Goal: Transaction & Acquisition: Purchase product/service

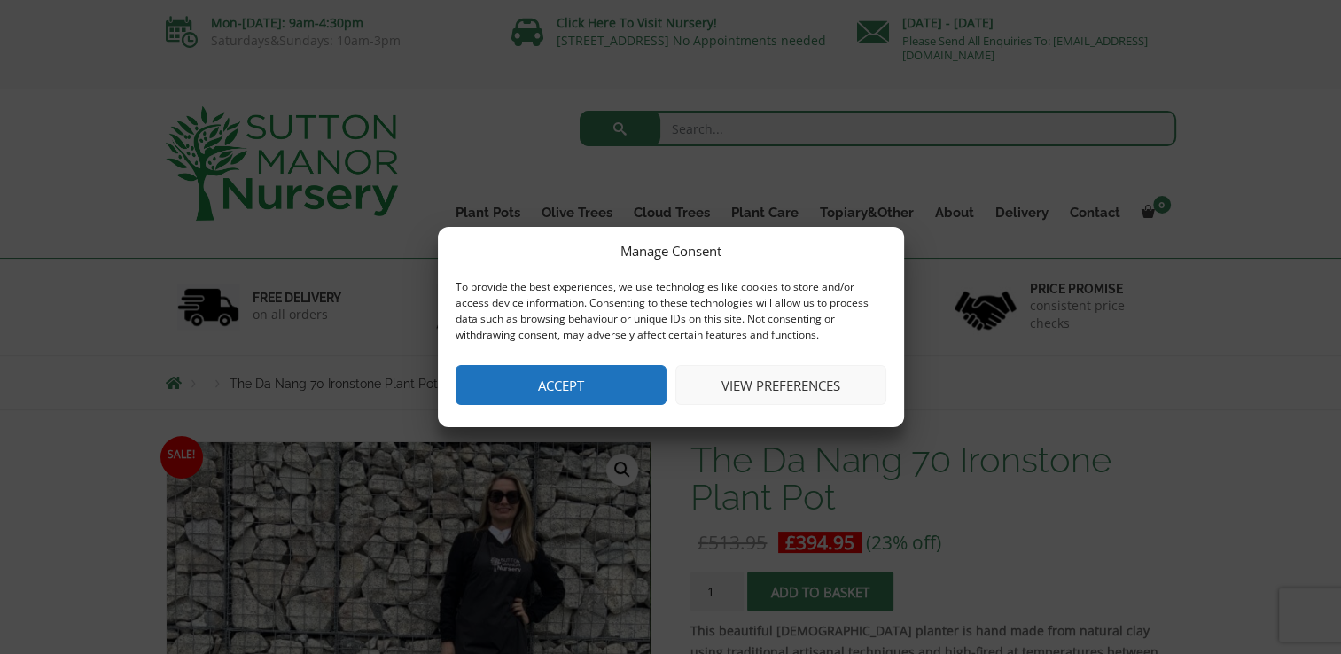
click at [576, 380] on button "Accept" at bounding box center [561, 385] width 211 height 40
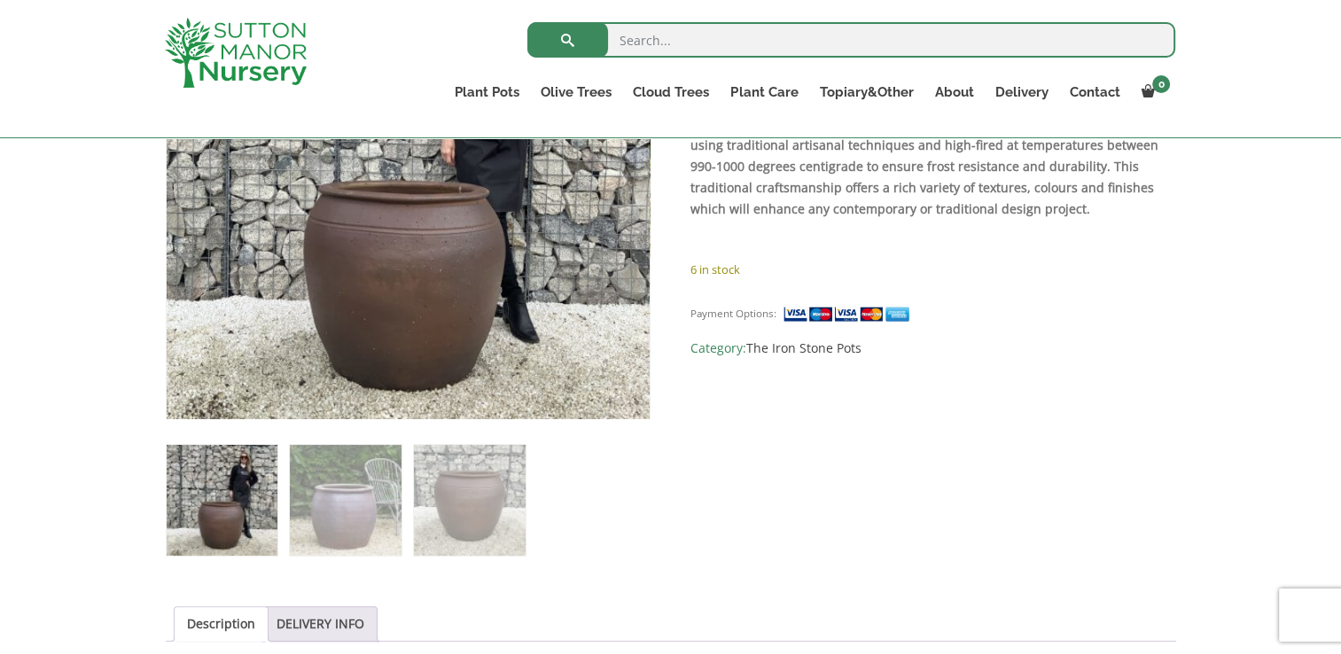
scroll to position [518, 0]
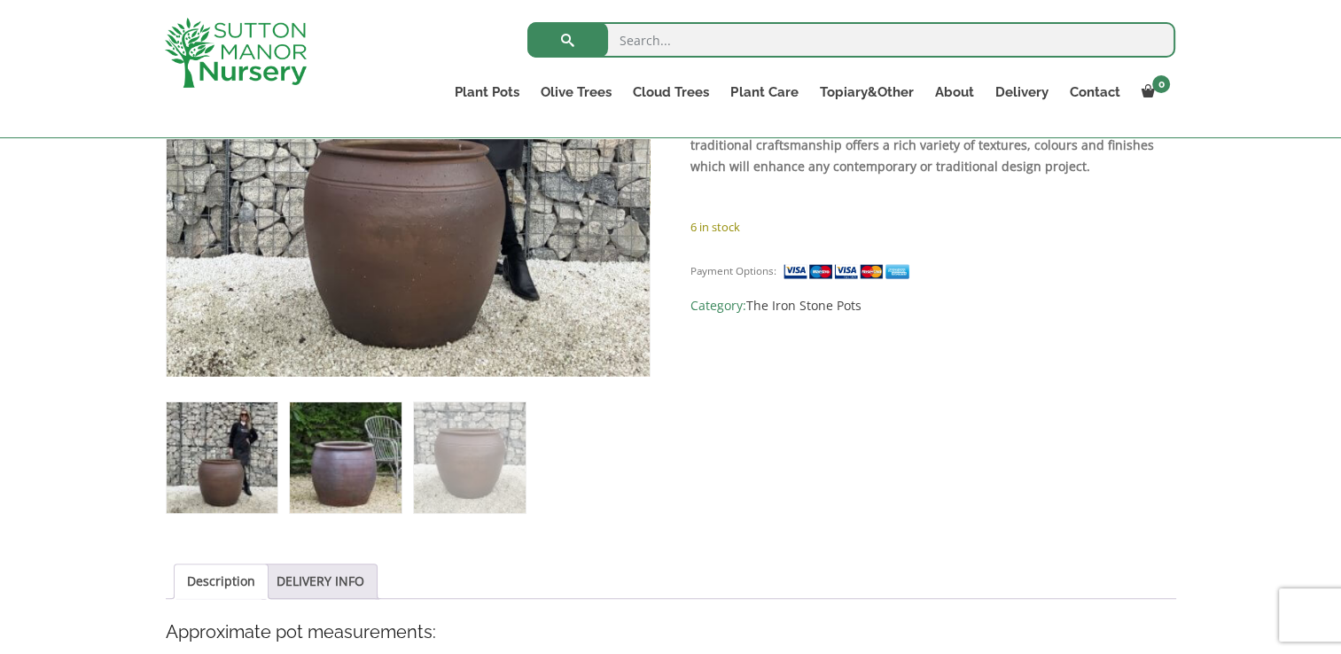
click at [379, 473] on img at bounding box center [345, 458] width 111 height 111
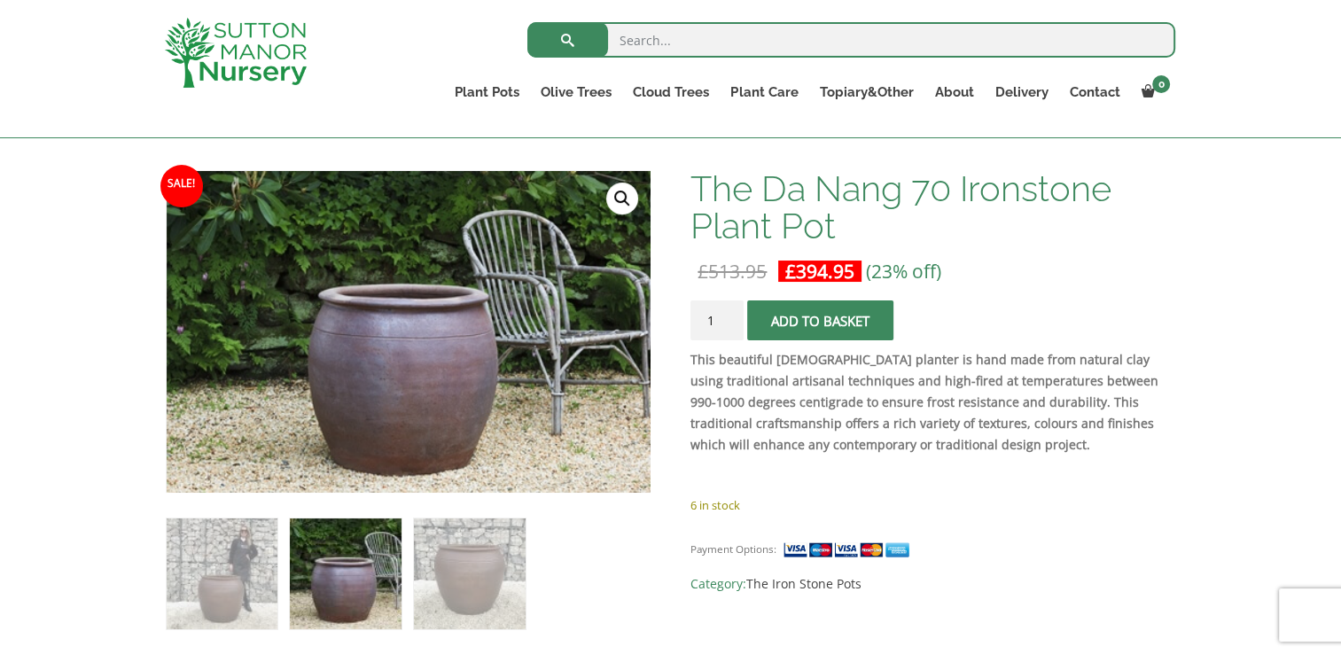
scroll to position [236, 0]
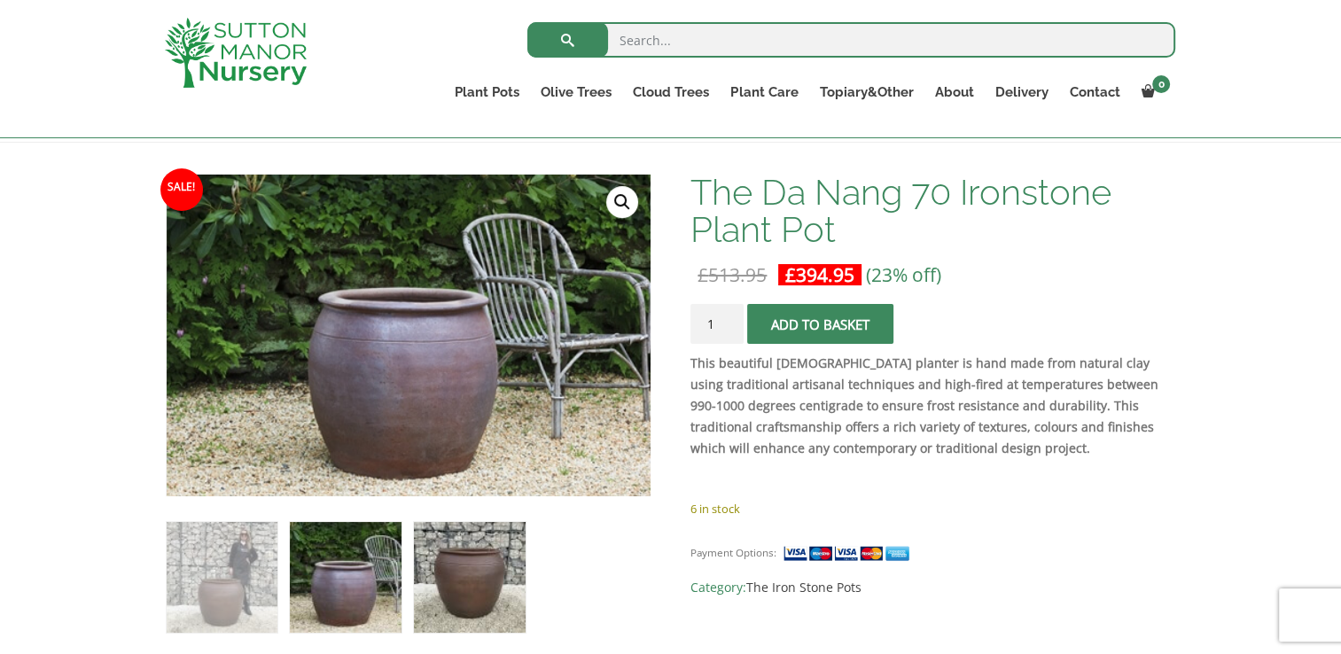
click at [508, 559] on img at bounding box center [469, 577] width 111 height 111
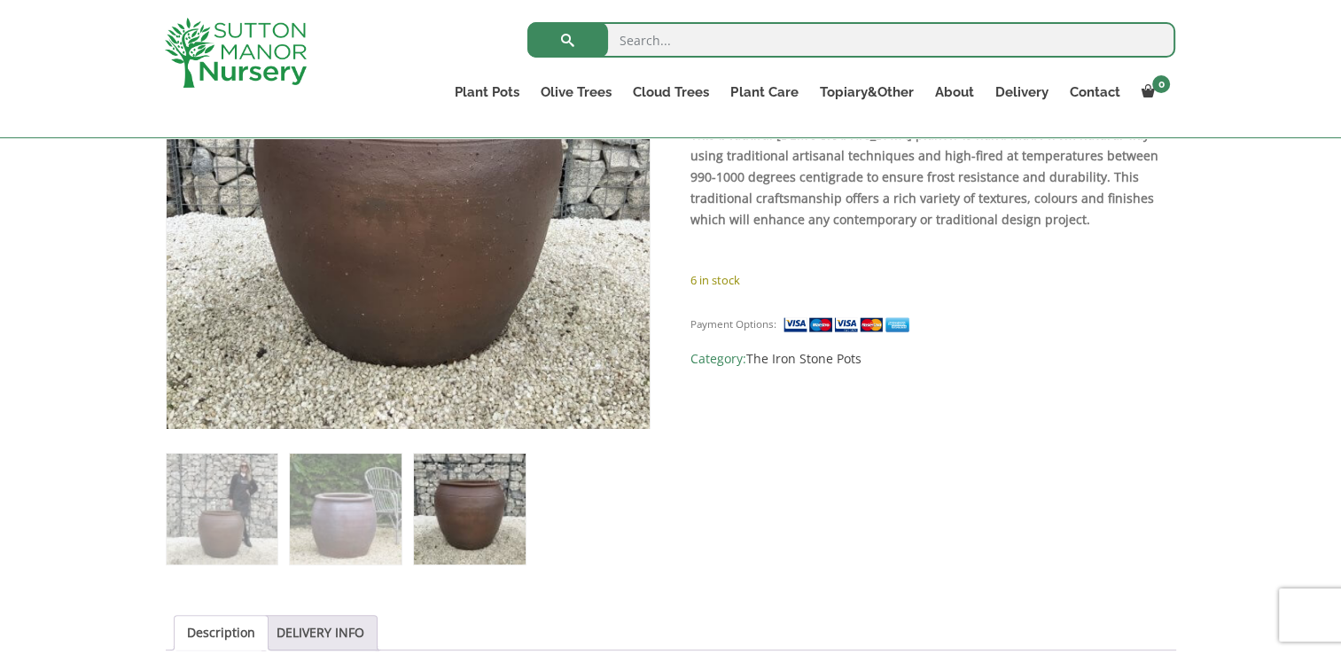
scroll to position [472, 0]
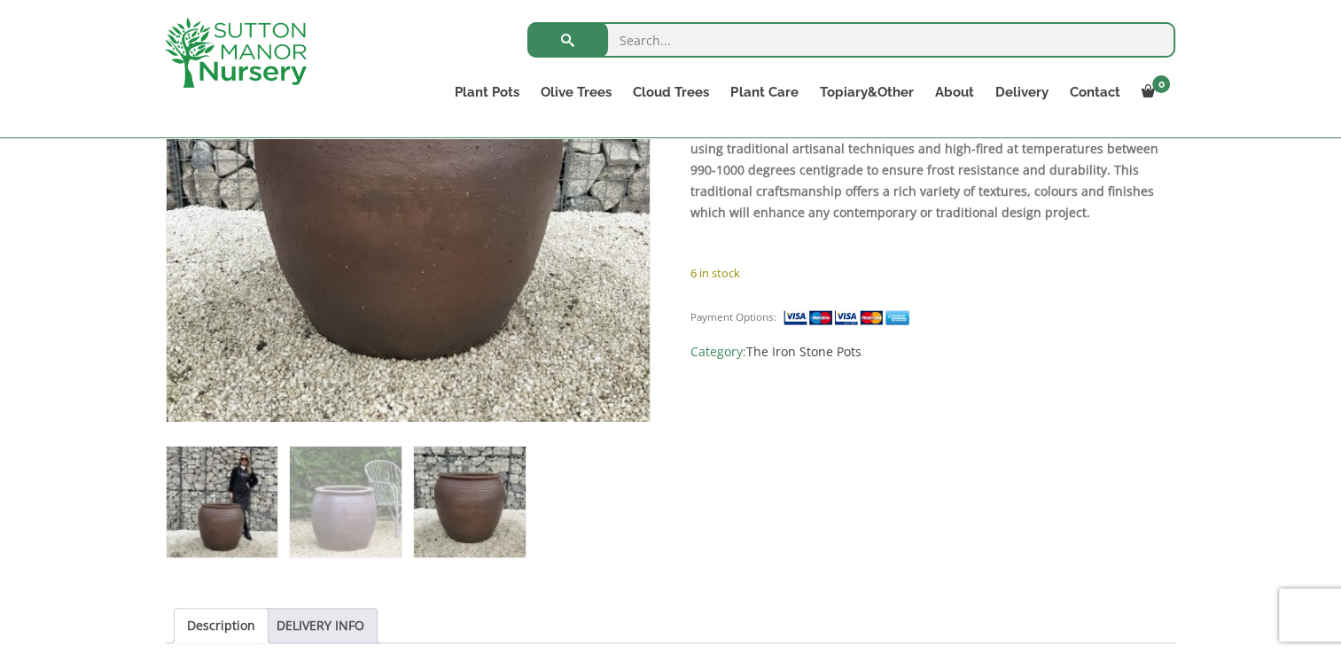
click at [257, 510] on img at bounding box center [222, 502] width 111 height 111
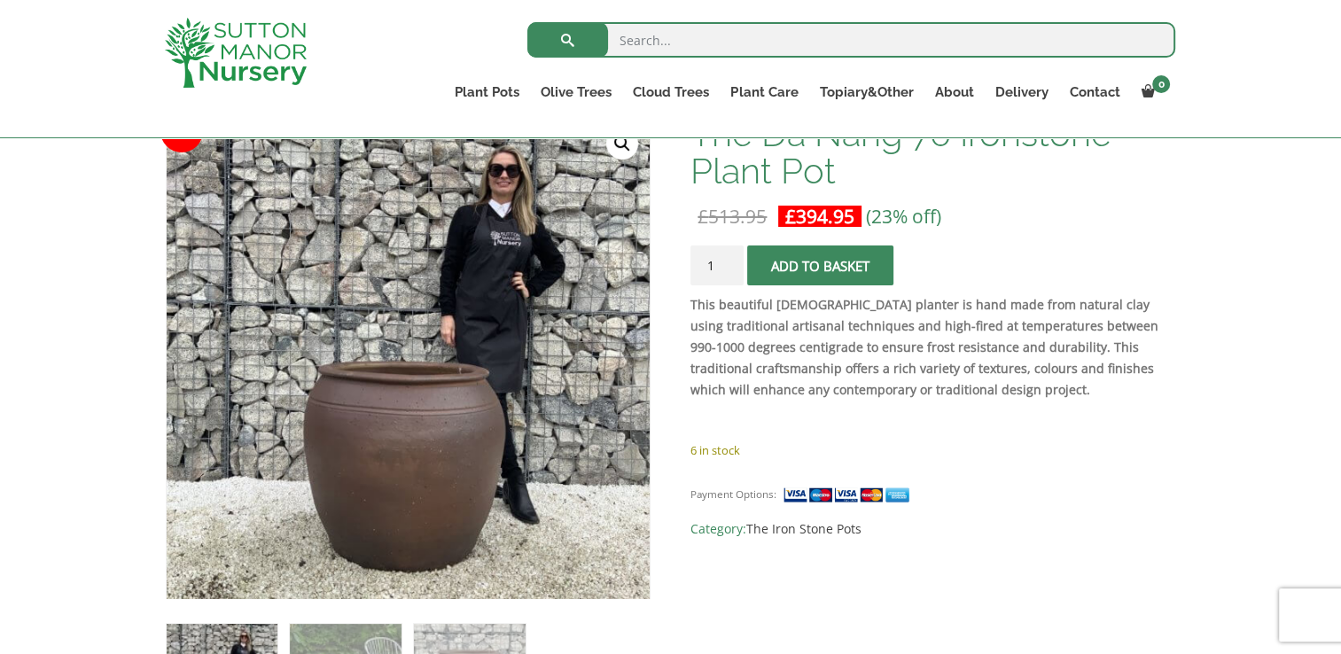
scroll to position [280, 0]
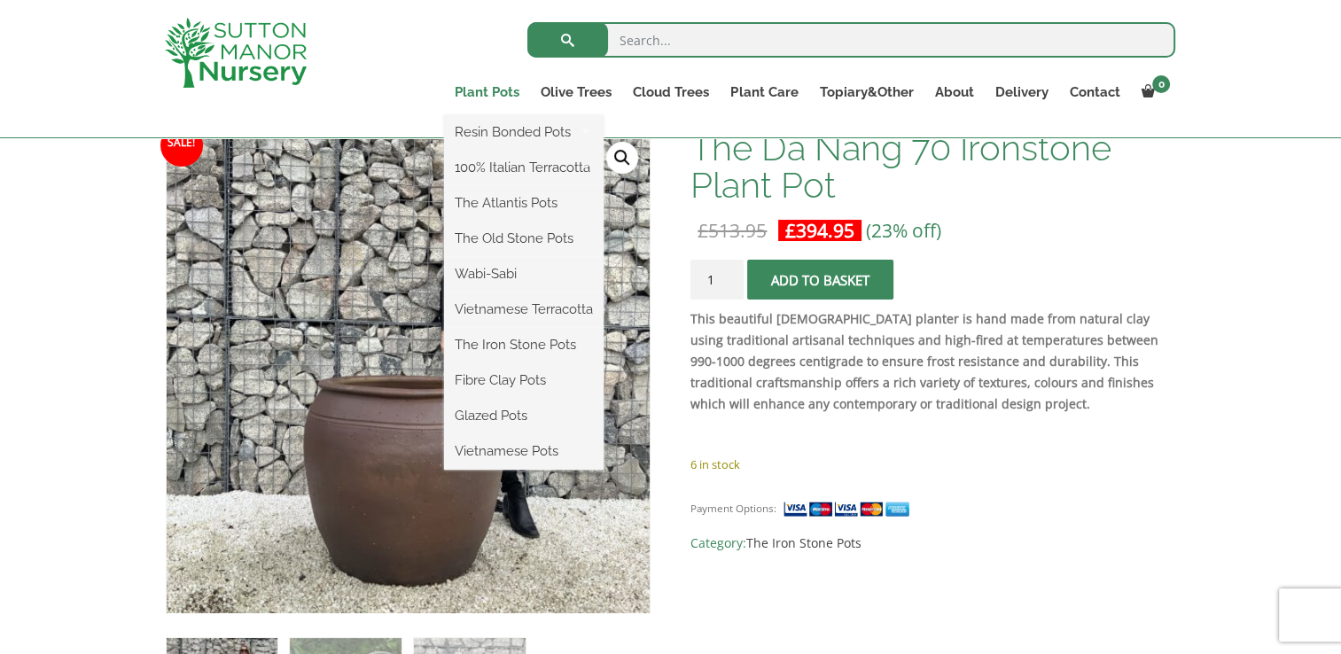
click at [496, 88] on link "Plant Pots" at bounding box center [487, 92] width 86 height 25
click at [535, 452] on link "Vietnamese Pots" at bounding box center [524, 451] width 160 height 27
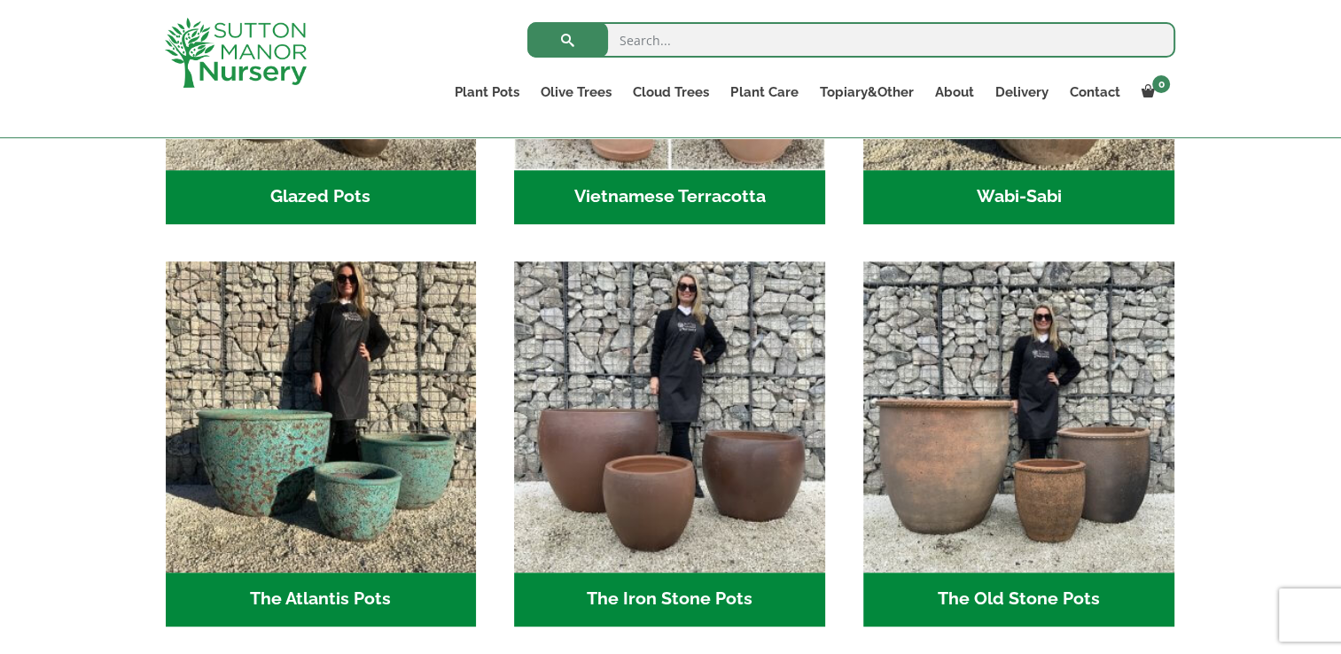
scroll to position [922, 0]
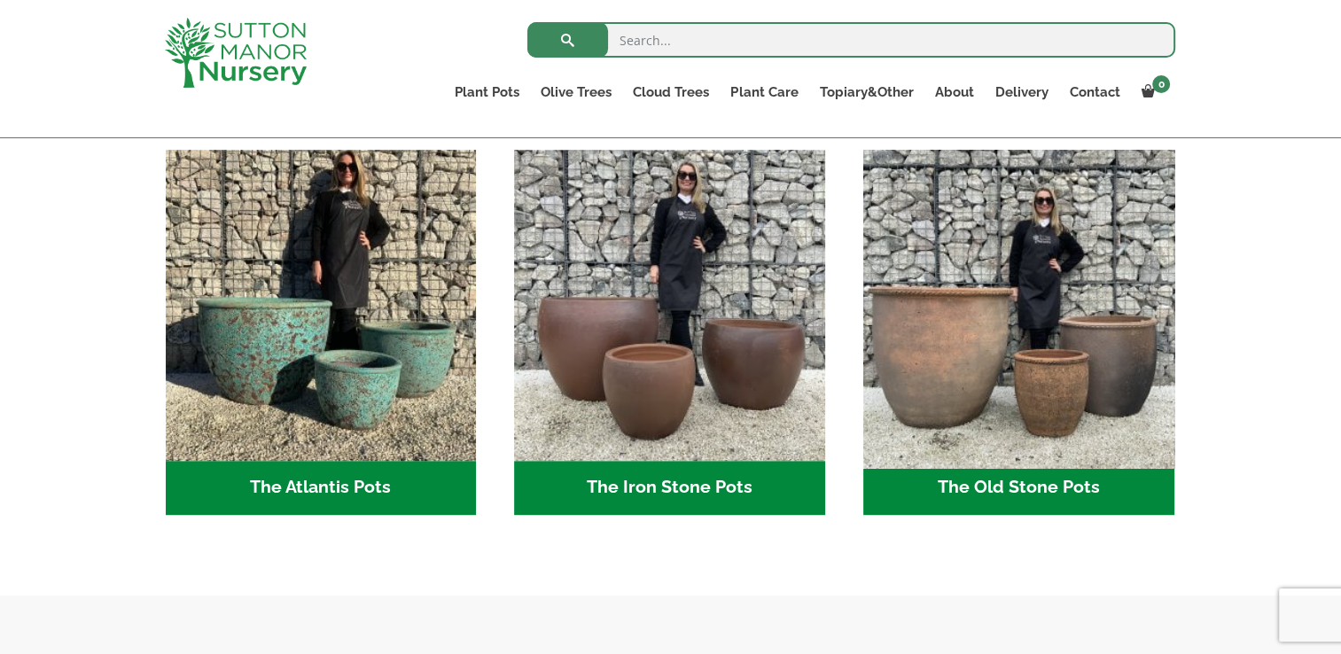
click at [920, 342] on img "Visit product category The Old Stone Pots" at bounding box center [1019, 305] width 326 height 326
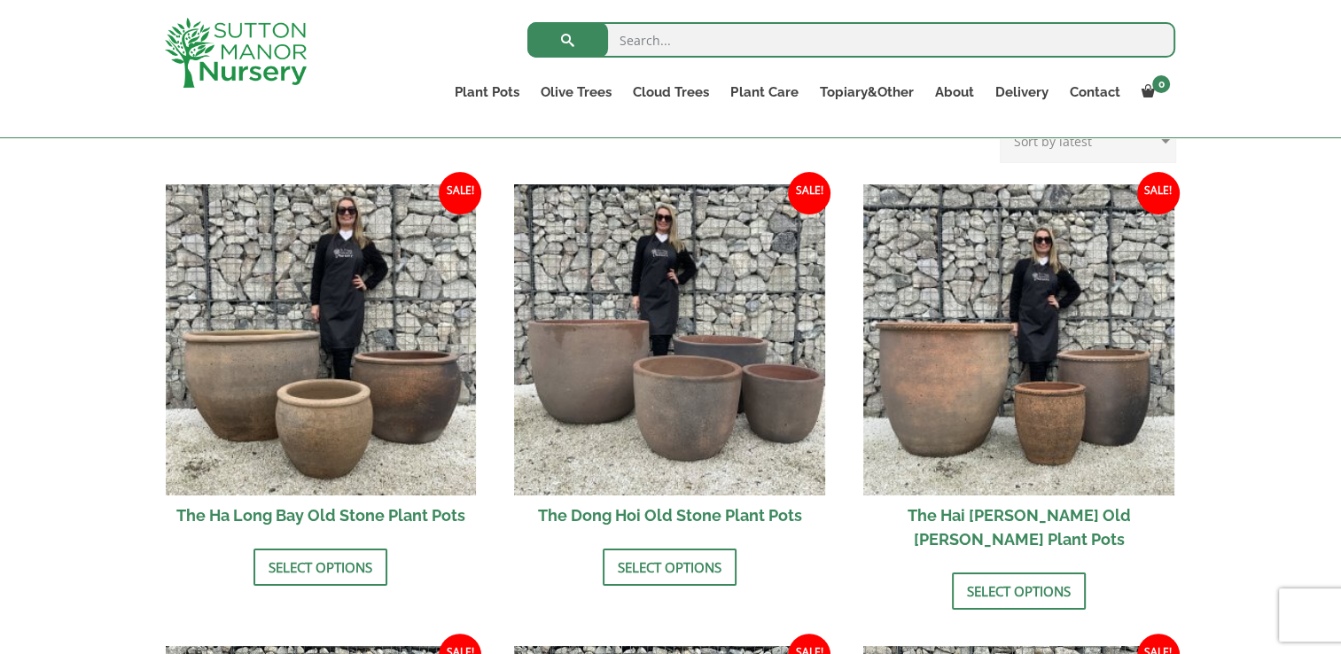
scroll to position [575, 0]
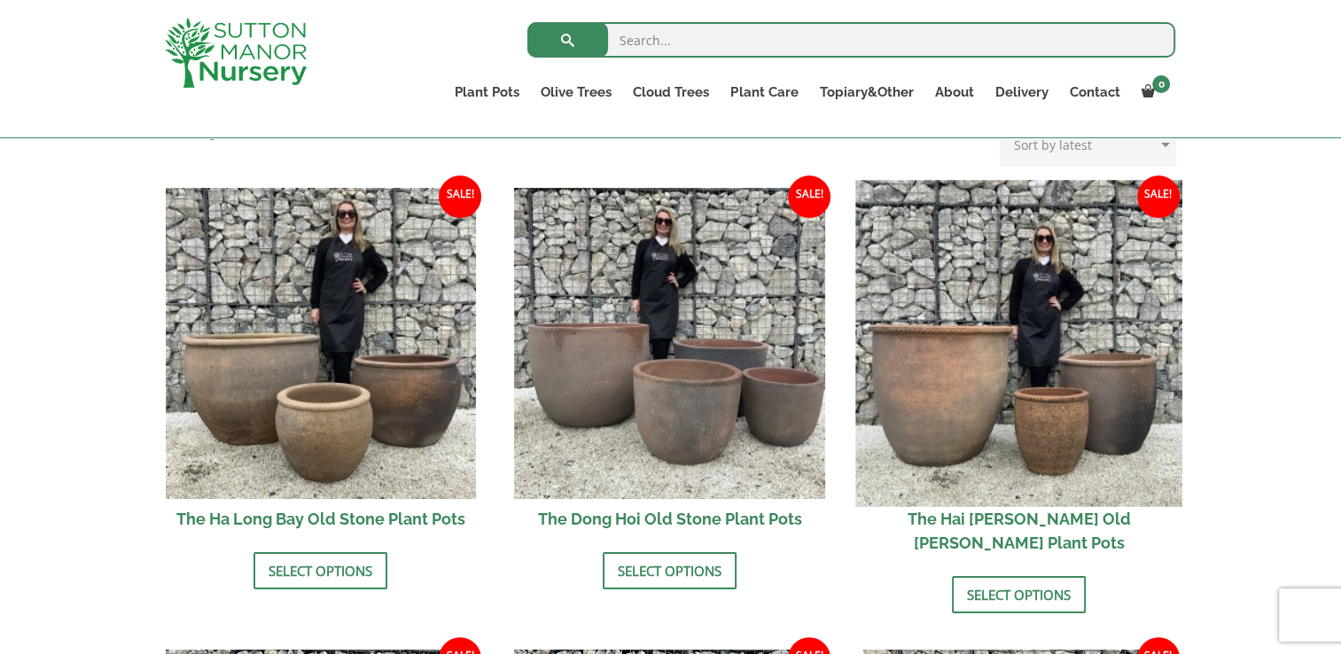
click at [958, 341] on img at bounding box center [1019, 343] width 326 height 326
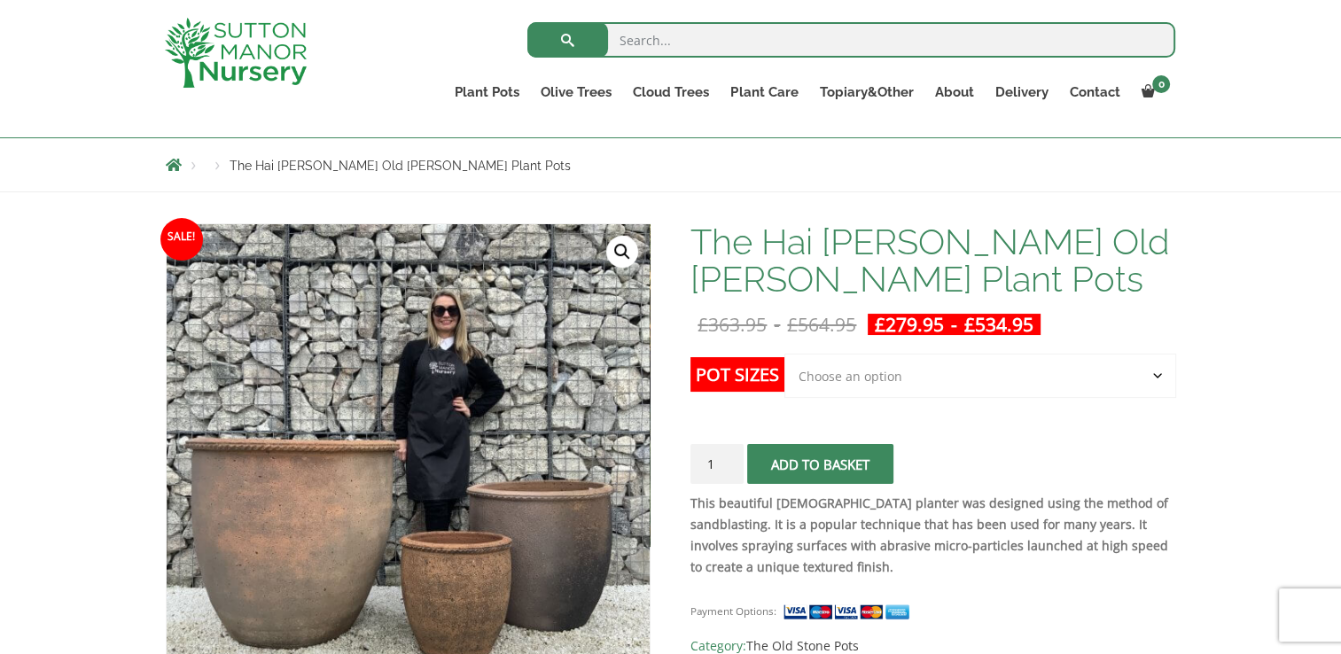
scroll to position [179, 0]
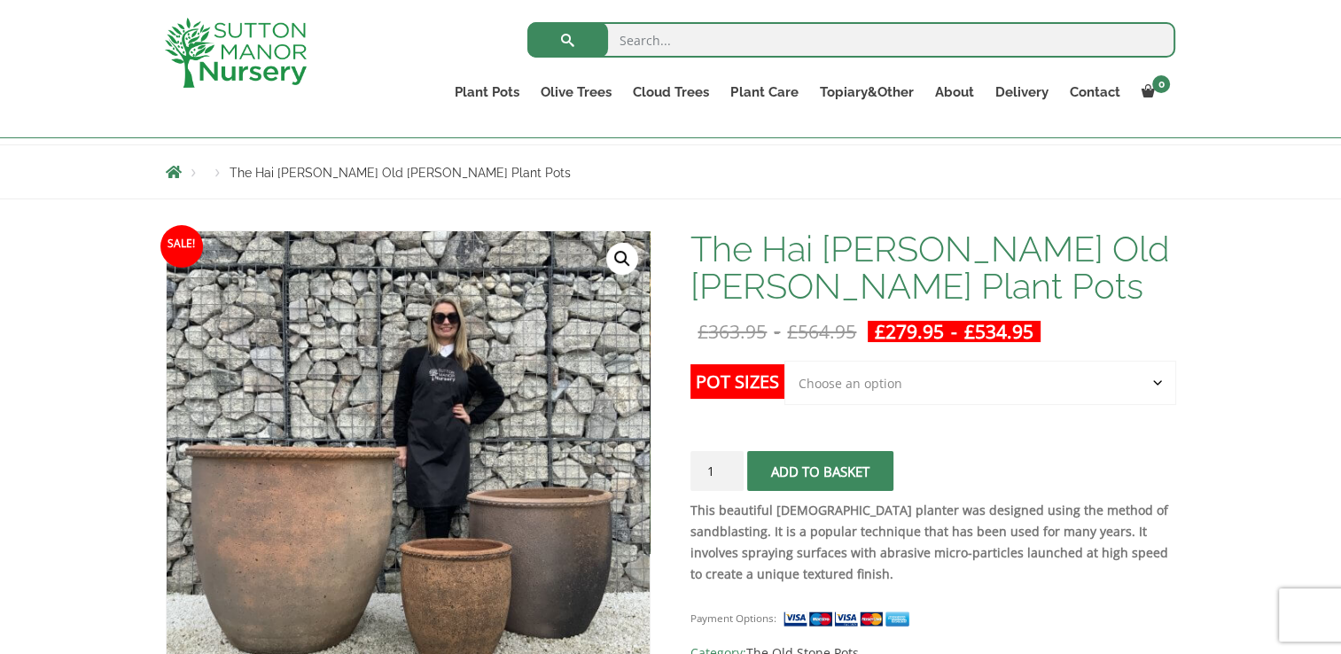
click at [1152, 387] on select "Choose an option Click here to buy the 3rd to Largest Pot In The Picture Click …" at bounding box center [980, 383] width 391 height 44
select select "Click here to buy the Largest pot In The Picture"
click at [785, 361] on select "Choose an option Click here to buy the 3rd to Largest Pot In The Picture Click …" at bounding box center [980, 383] width 391 height 44
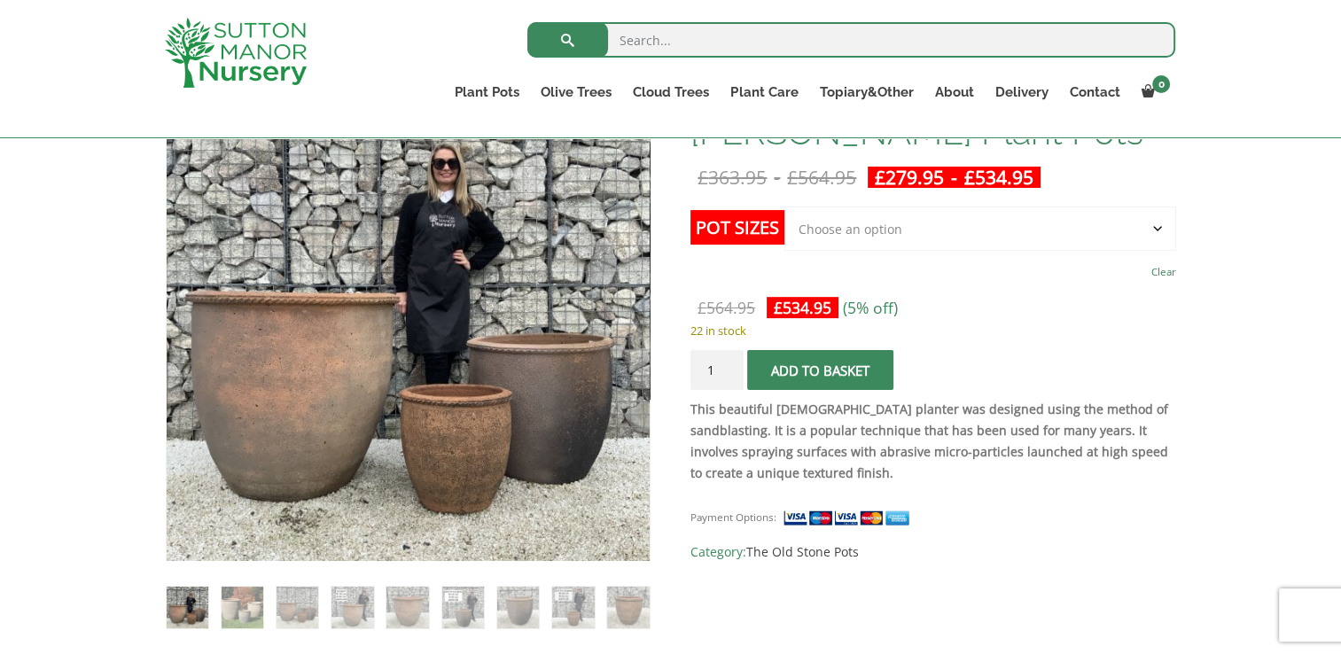
scroll to position [356, 0]
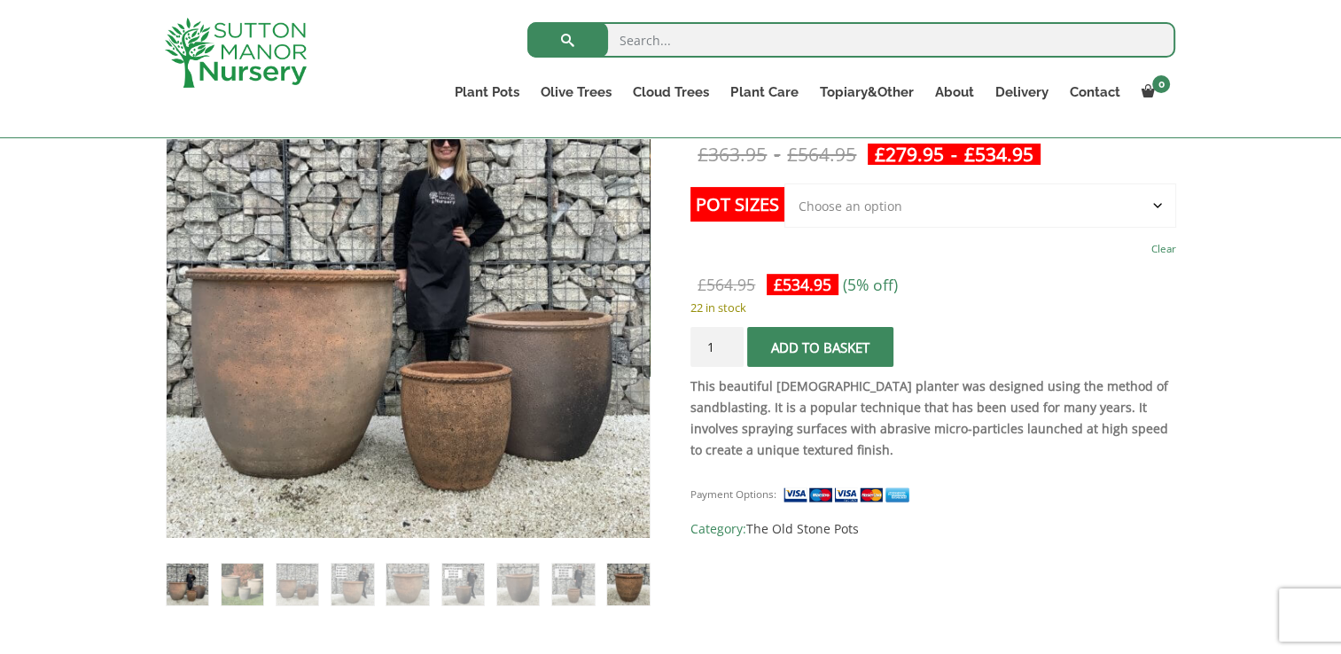
click at [624, 578] on img at bounding box center [628, 585] width 42 height 42
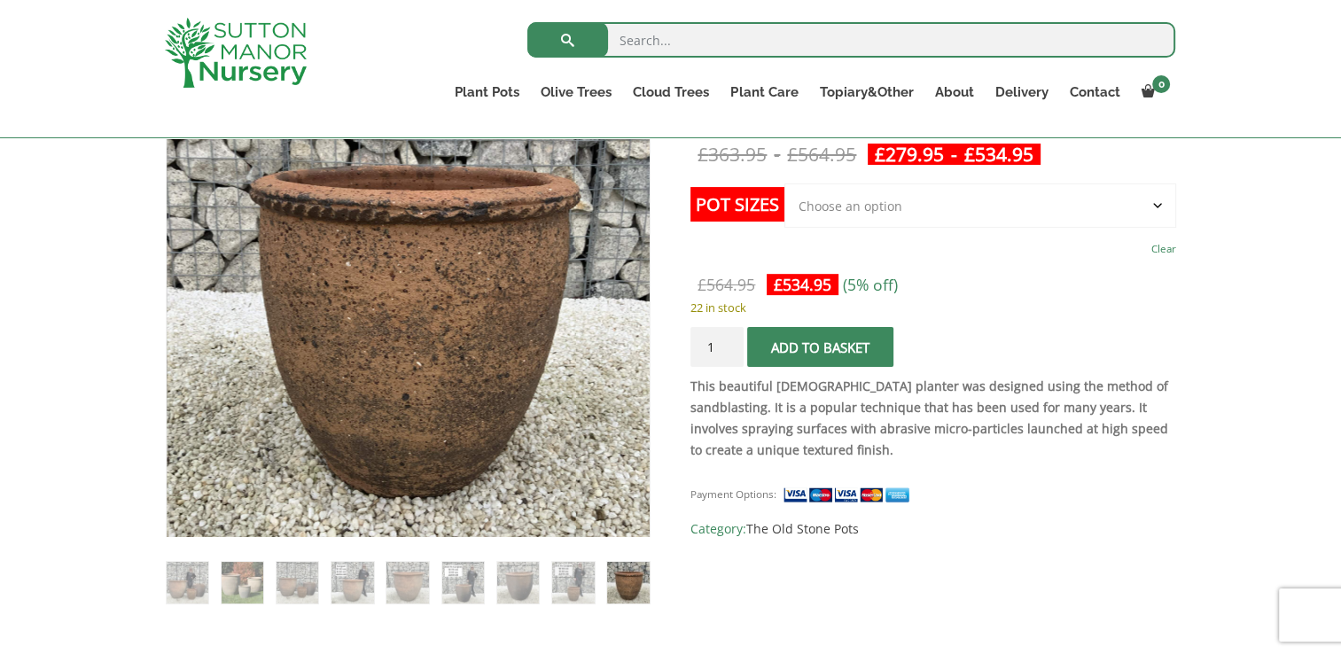
click at [598, 576] on ol at bounding box center [408, 571] width 485 height 68
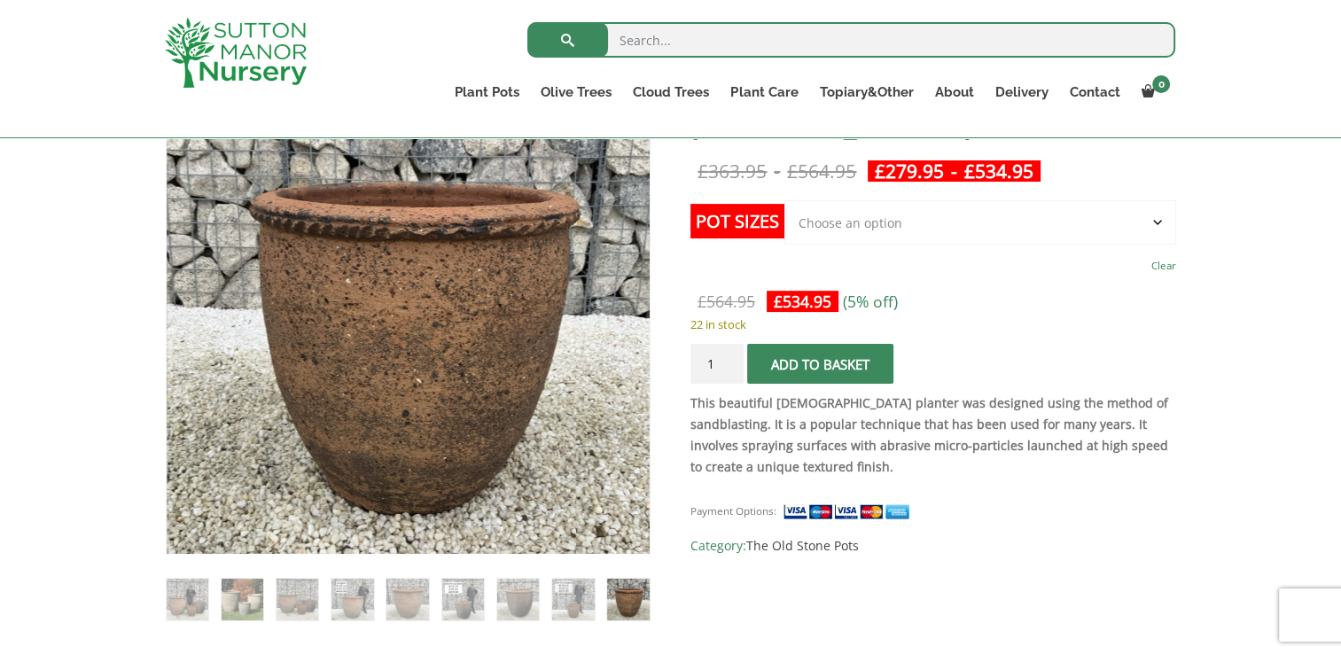
scroll to position [328, 0]
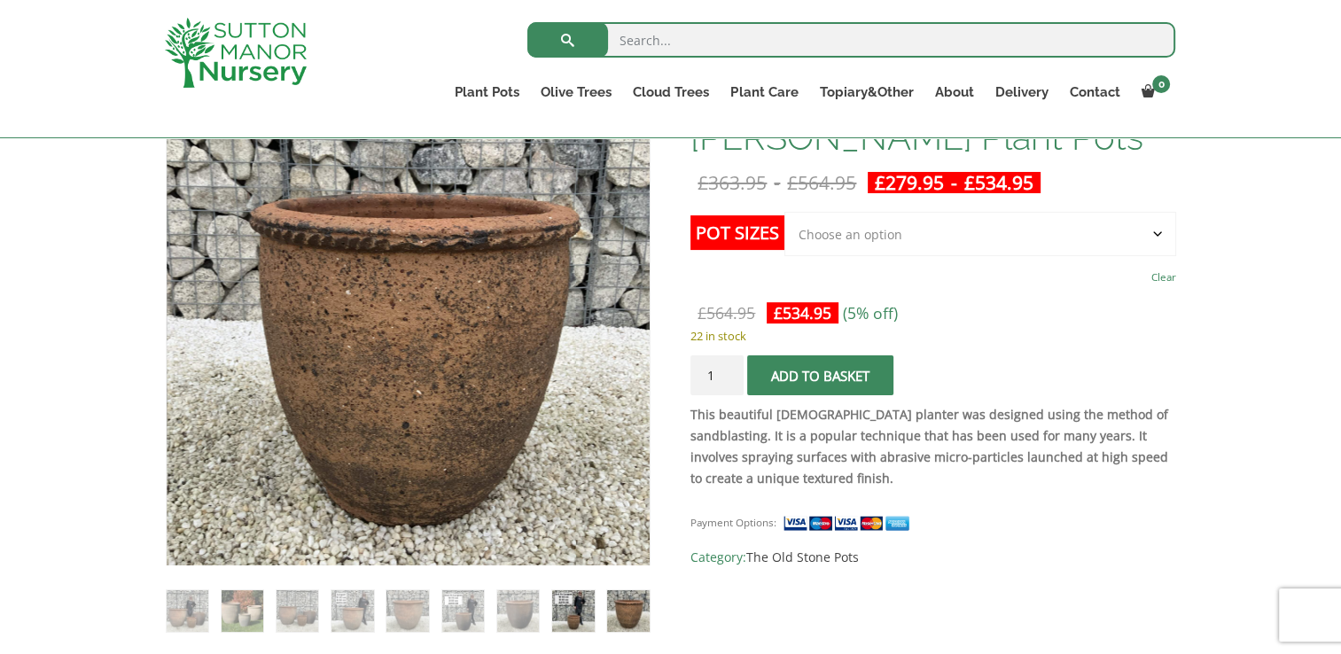
click at [587, 590] on img at bounding box center [573, 611] width 42 height 42
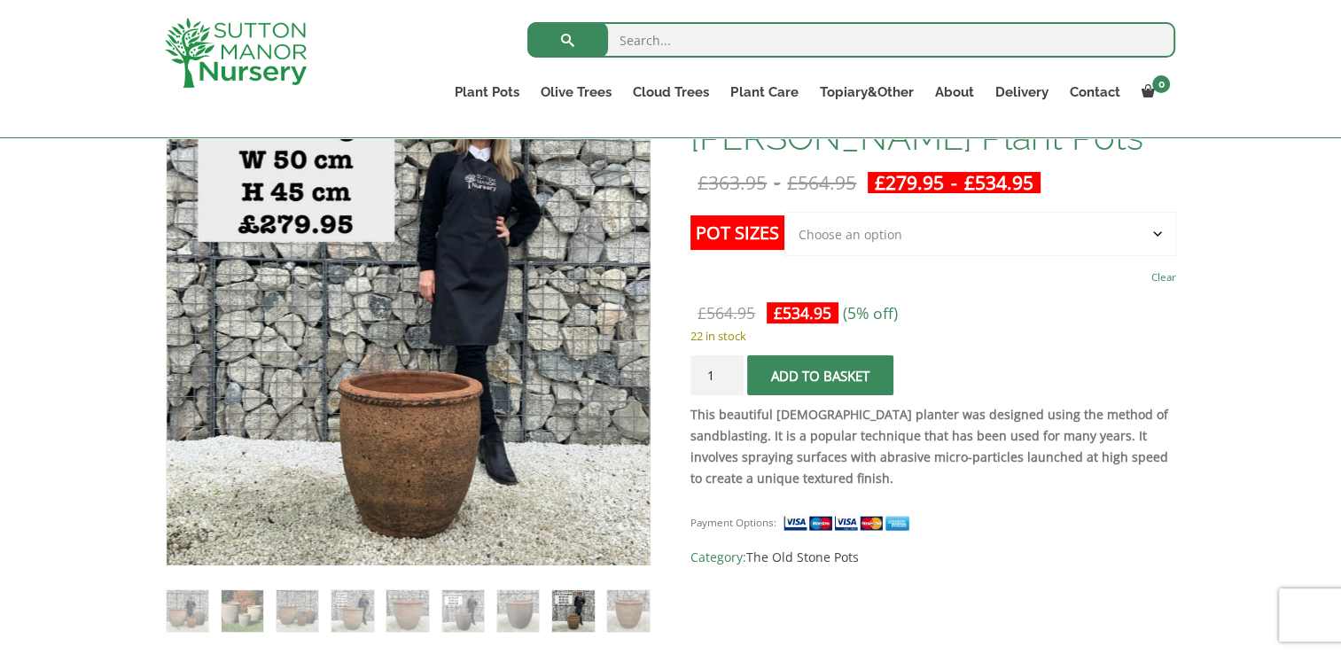
click at [587, 590] on img at bounding box center [573, 611] width 42 height 42
click at [514, 606] on img at bounding box center [518, 611] width 42 height 42
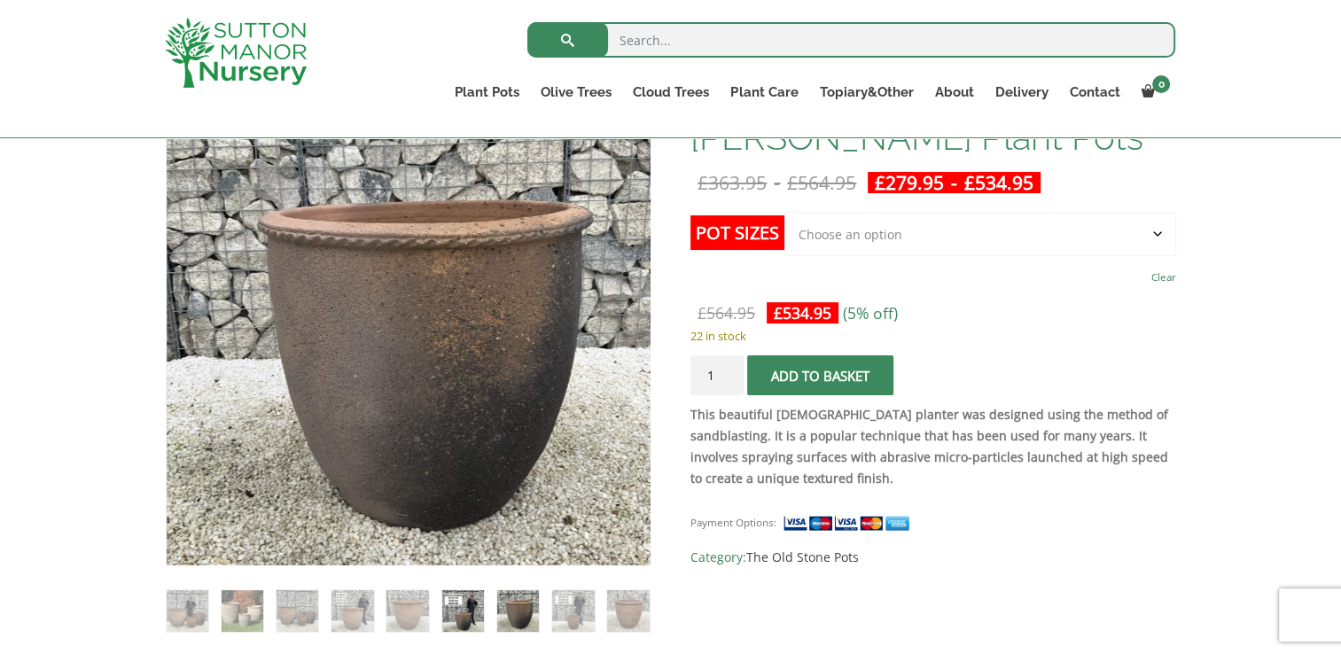
click at [457, 615] on img at bounding box center [463, 611] width 42 height 42
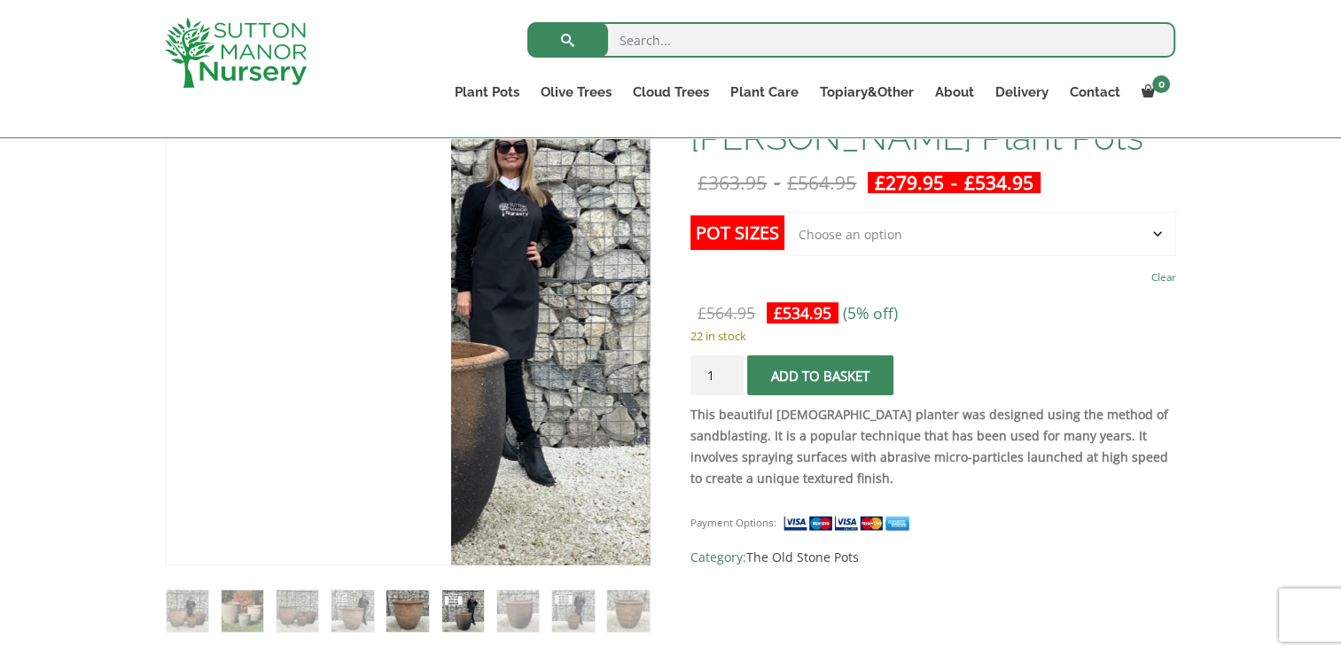
click at [421, 606] on img at bounding box center [408, 611] width 42 height 42
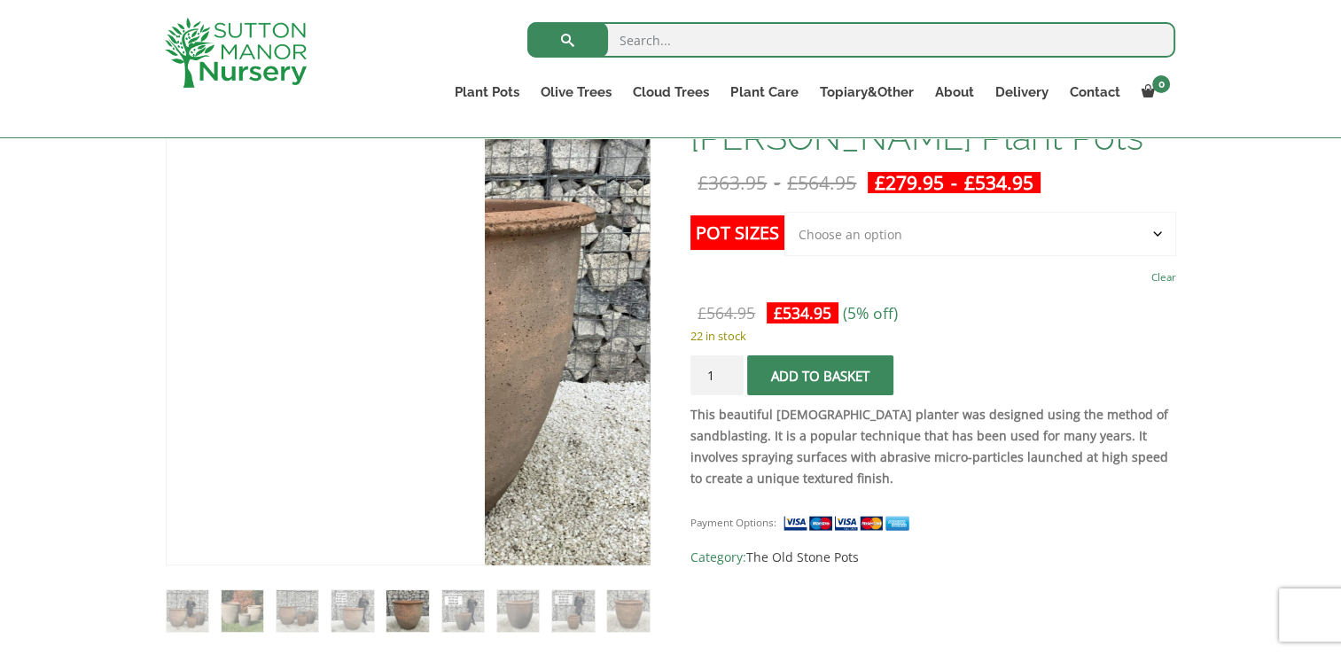
click at [415, 605] on img at bounding box center [408, 611] width 42 height 42
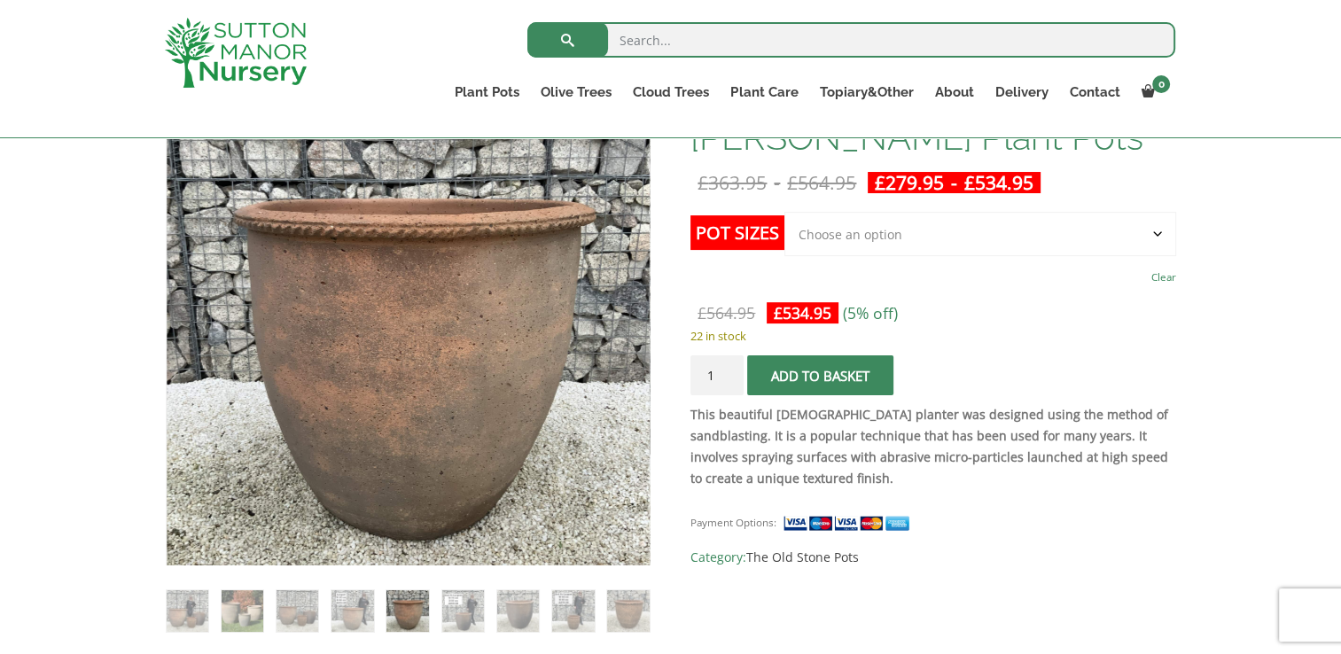
click at [376, 606] on ol at bounding box center [408, 600] width 485 height 68
click at [369, 606] on img at bounding box center [353, 611] width 42 height 42
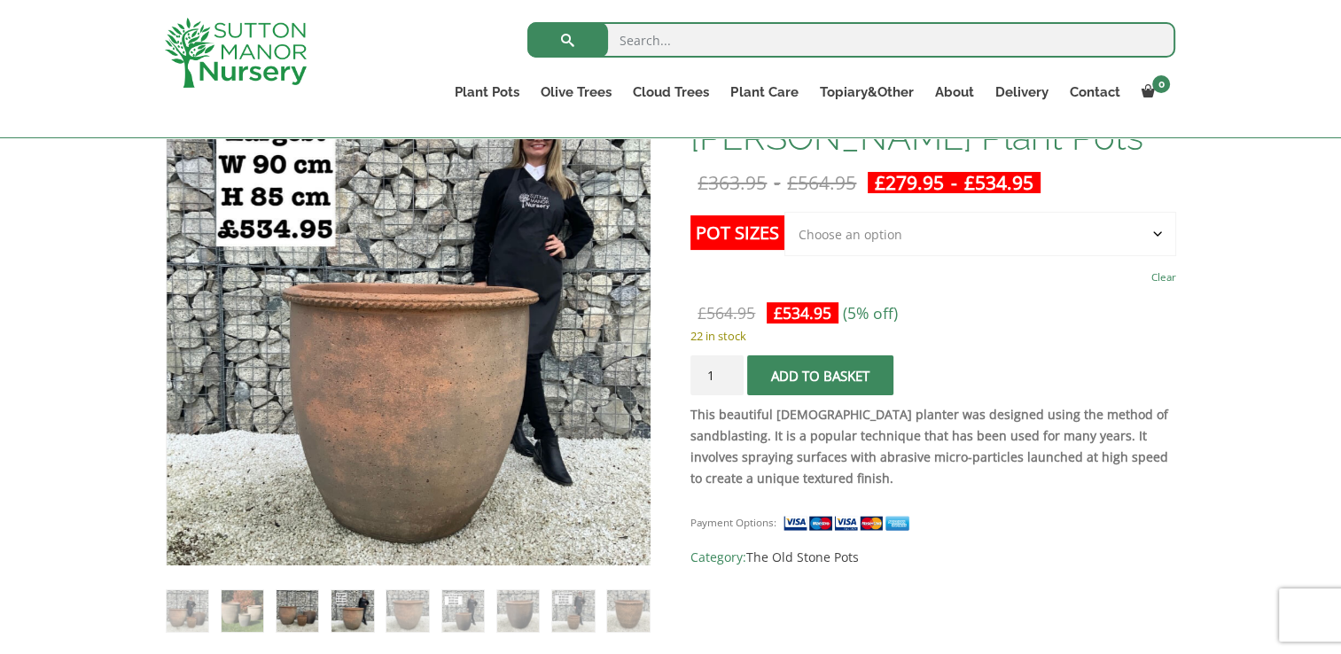
click at [309, 606] on img at bounding box center [298, 611] width 42 height 42
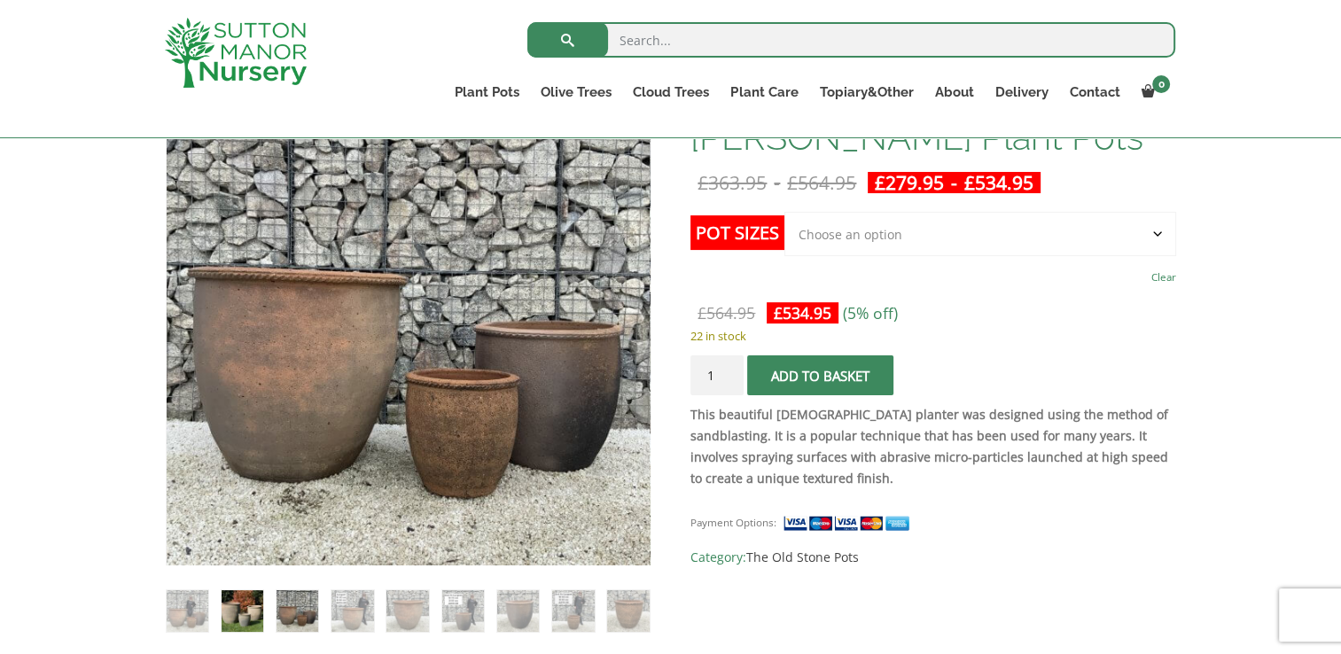
click at [252, 601] on img at bounding box center [243, 611] width 42 height 42
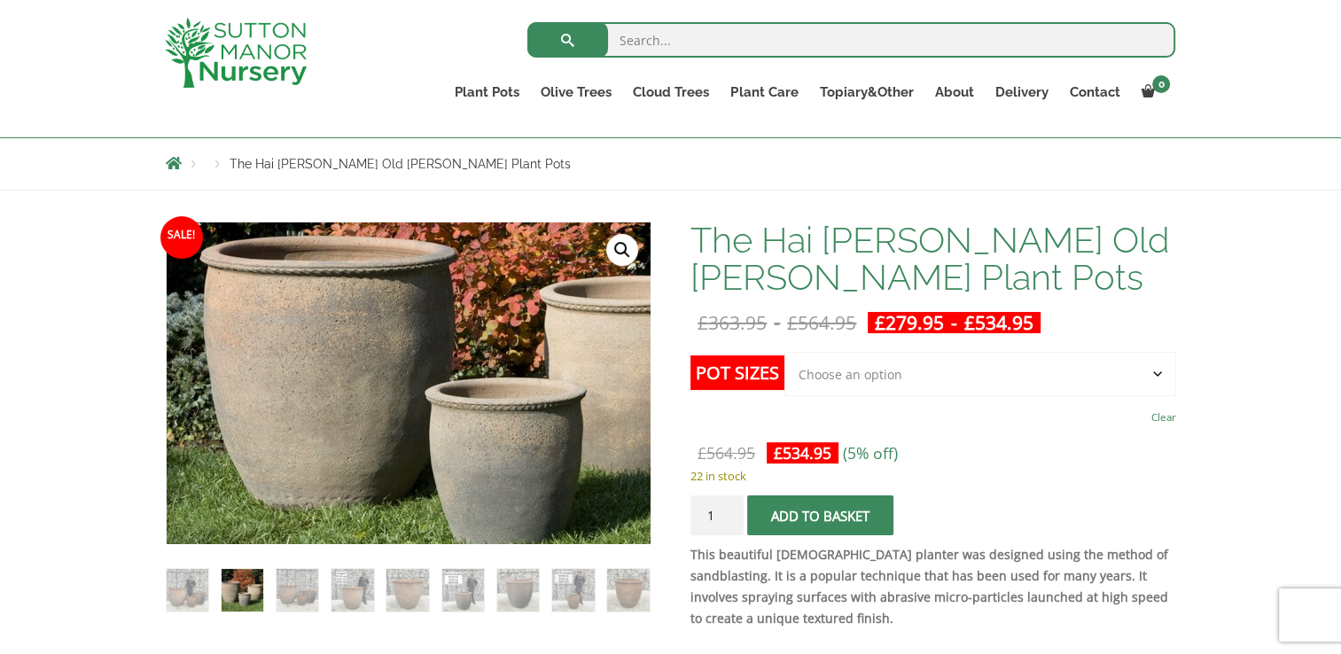
scroll to position [190, 0]
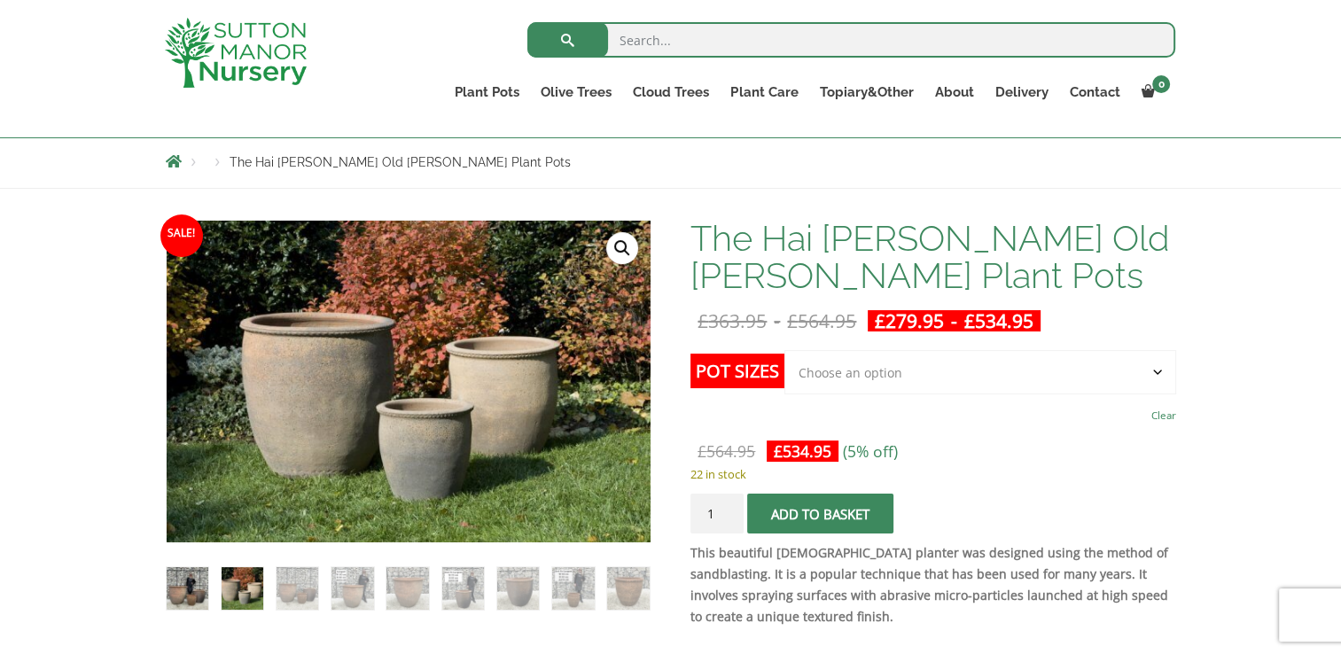
click at [174, 587] on img at bounding box center [188, 588] width 42 height 42
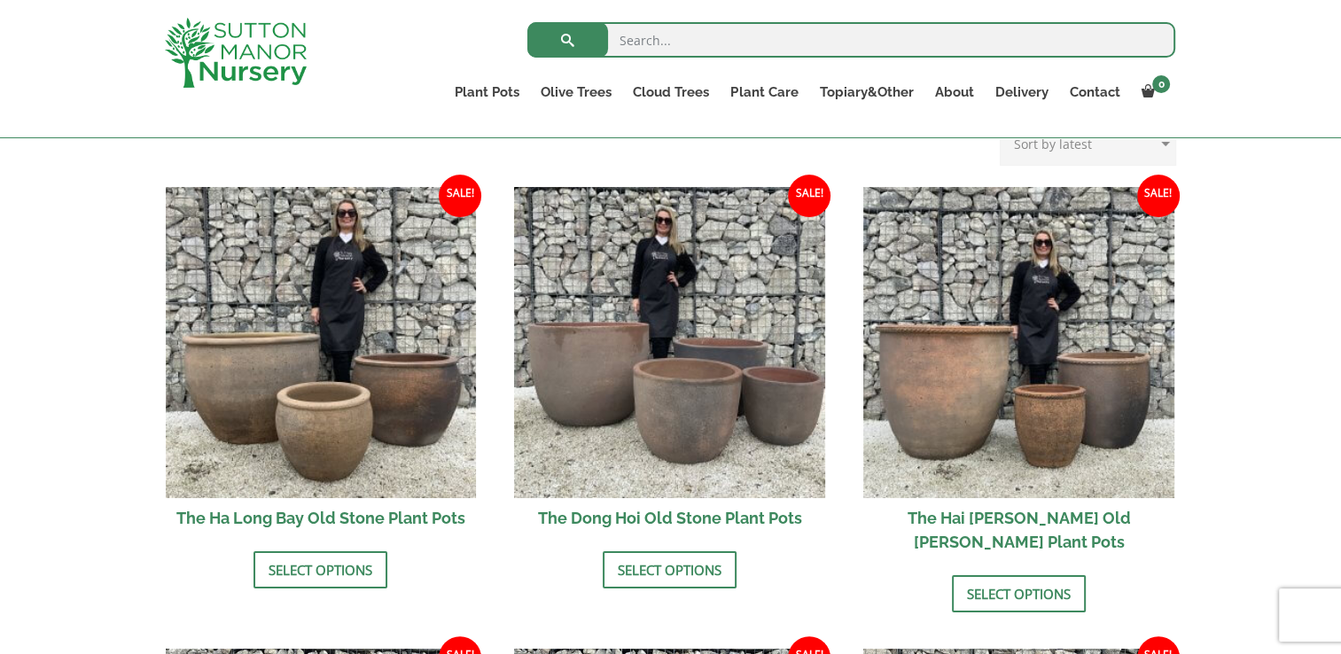
scroll to position [577, 0]
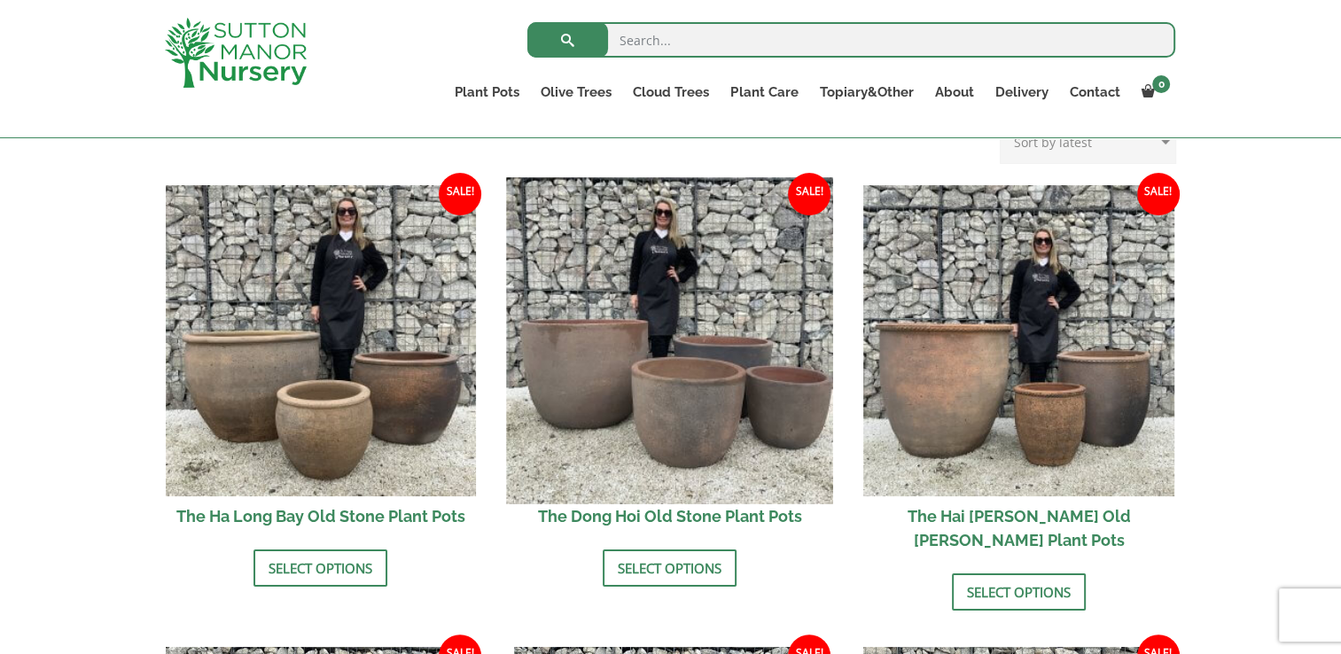
click at [649, 348] on img at bounding box center [670, 340] width 326 height 326
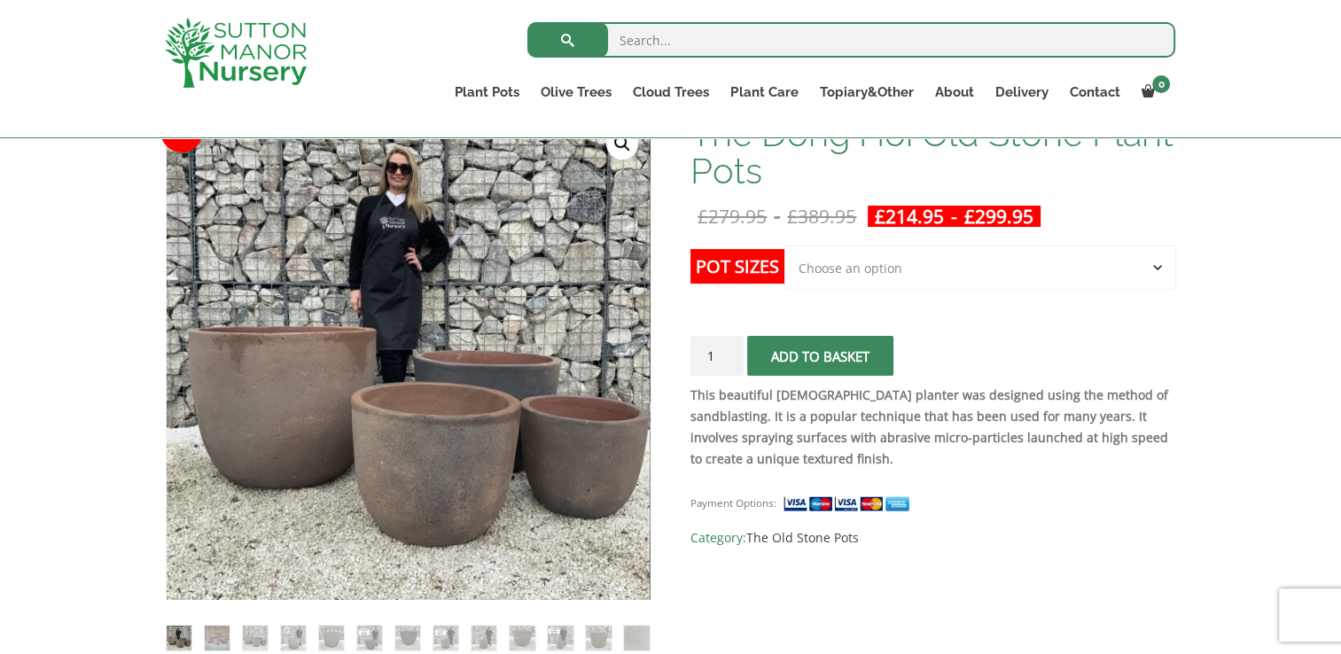
scroll to position [219, 0]
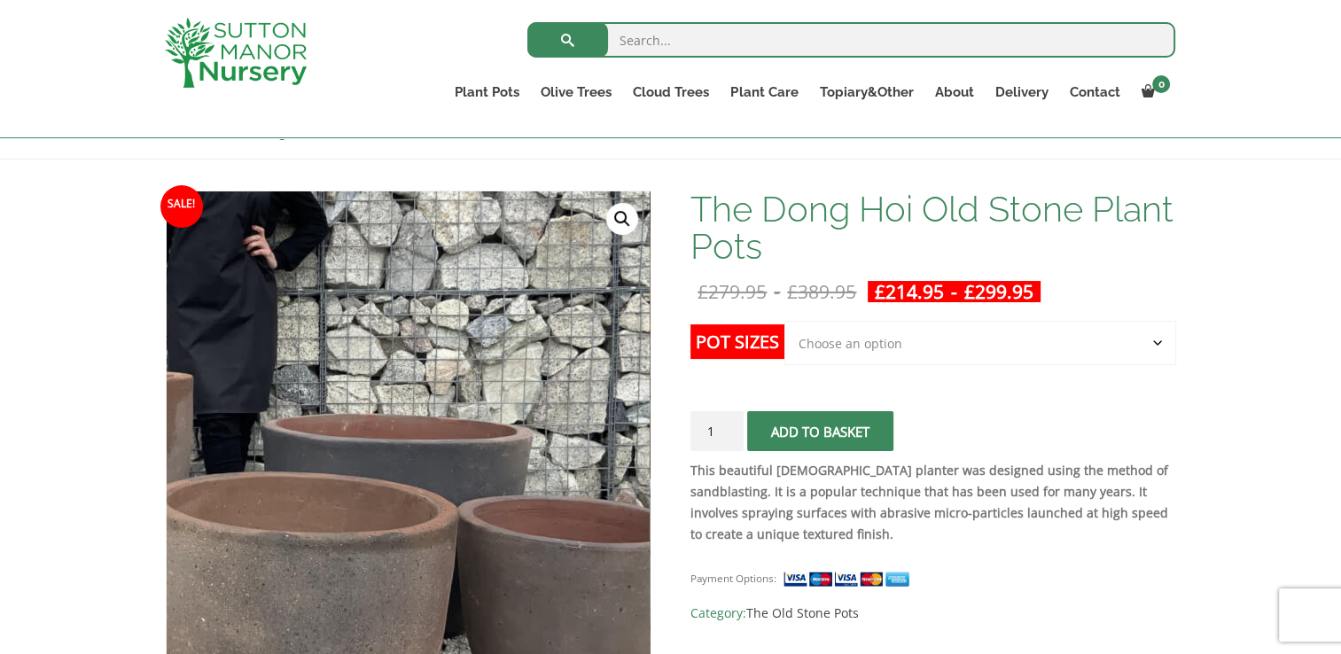
click at [596, 438] on img at bounding box center [251, 428] width 887 height 887
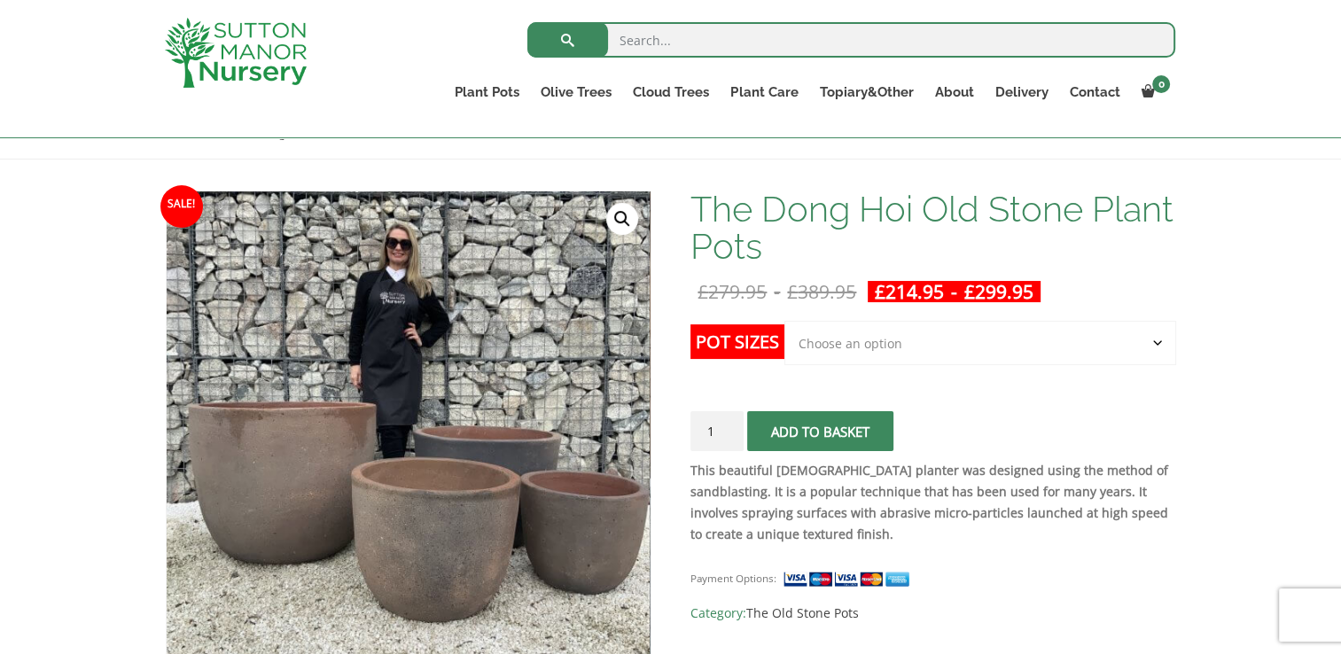
scroll to position [424, 0]
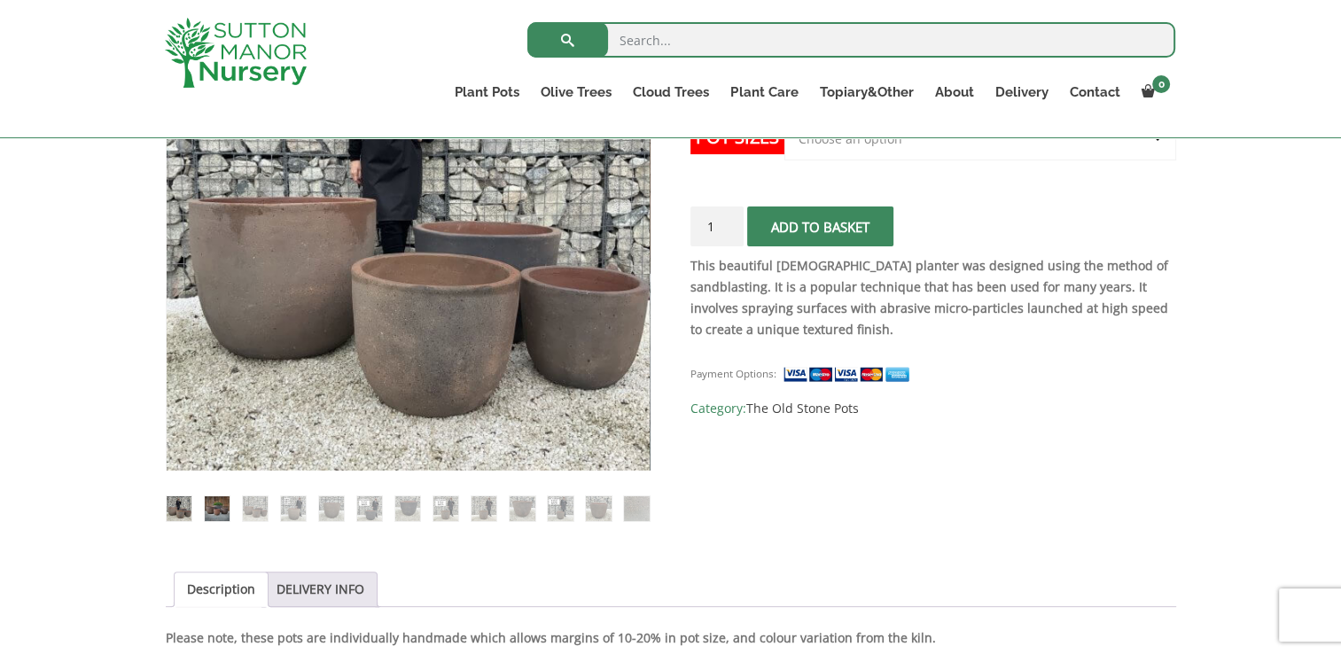
click at [224, 502] on img at bounding box center [217, 508] width 25 height 25
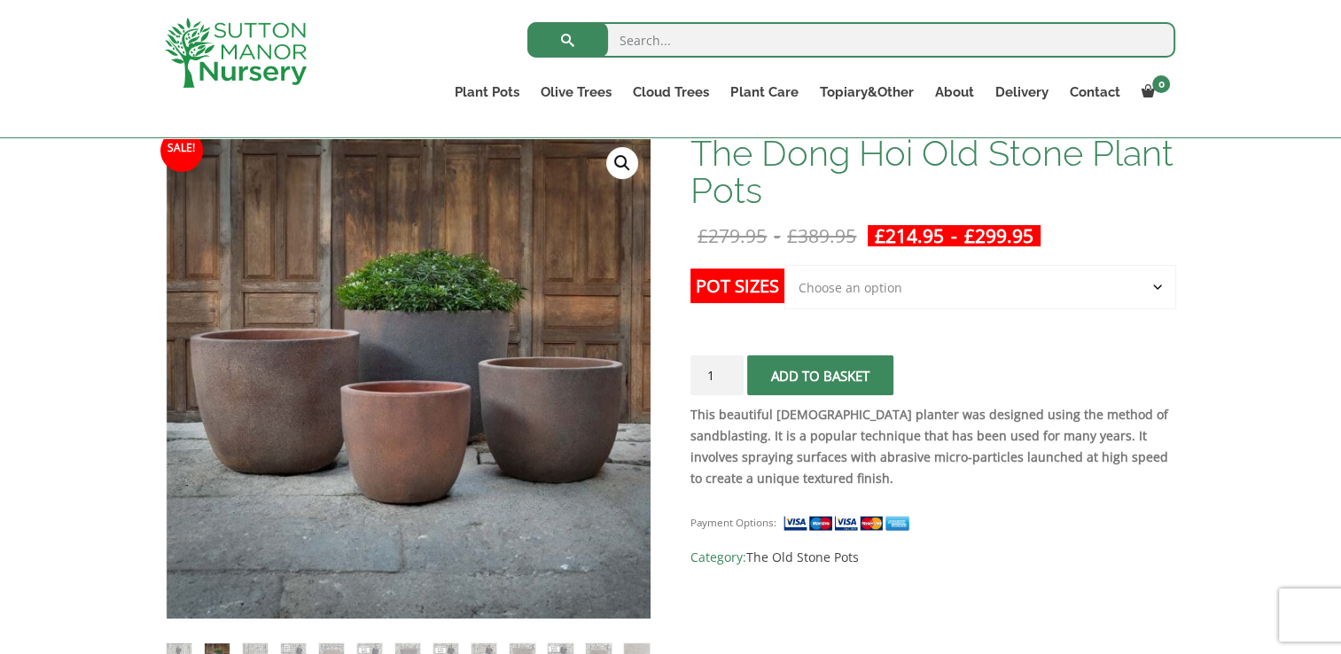
scroll to position [273, 0]
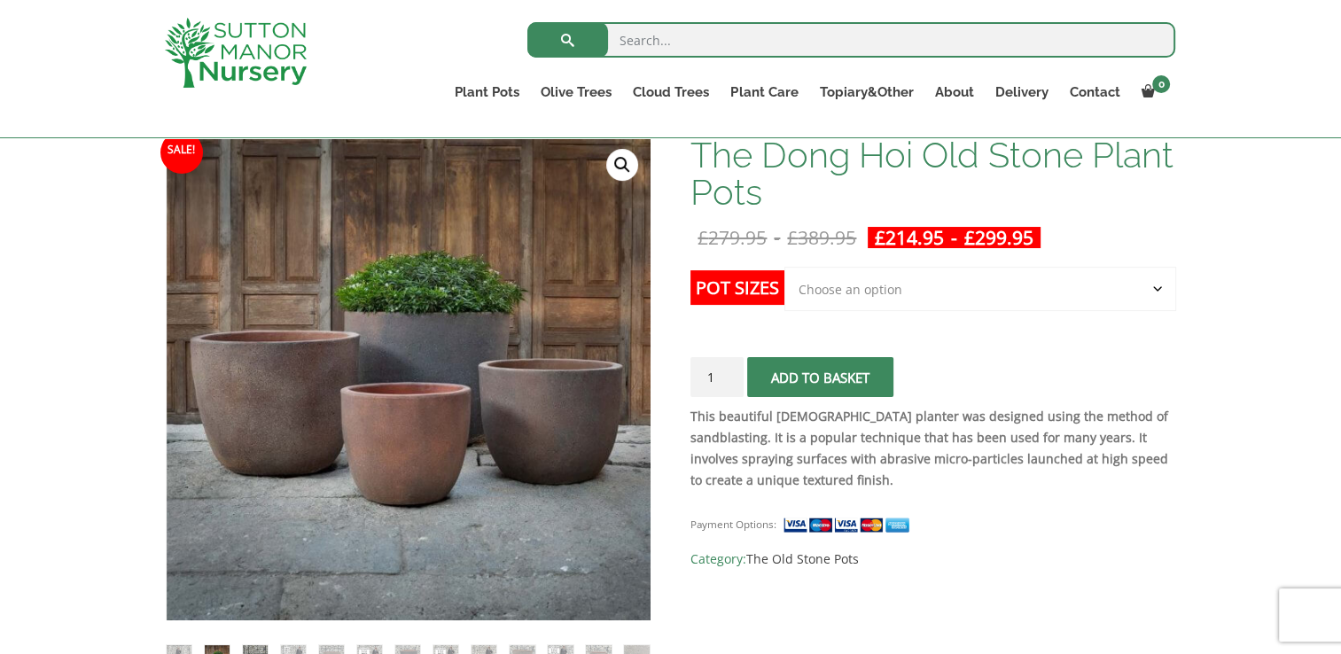
click at [255, 645] on img at bounding box center [255, 657] width 25 height 25
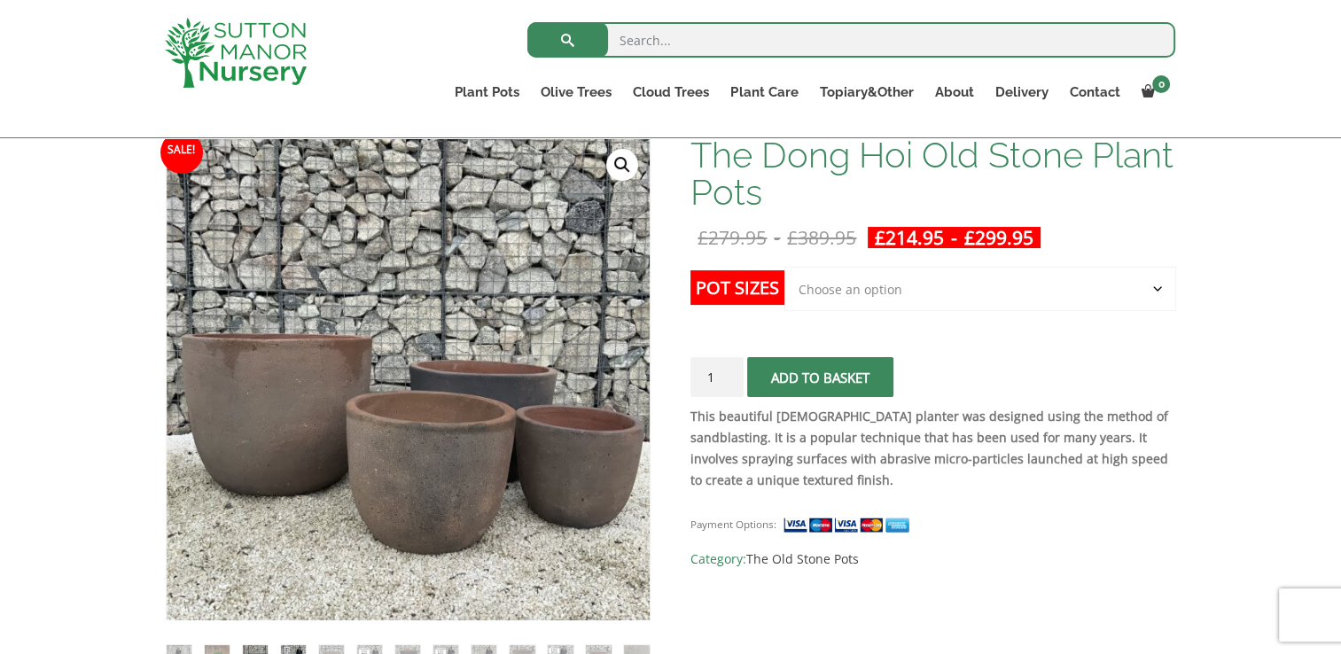
click at [295, 645] on img at bounding box center [293, 657] width 25 height 25
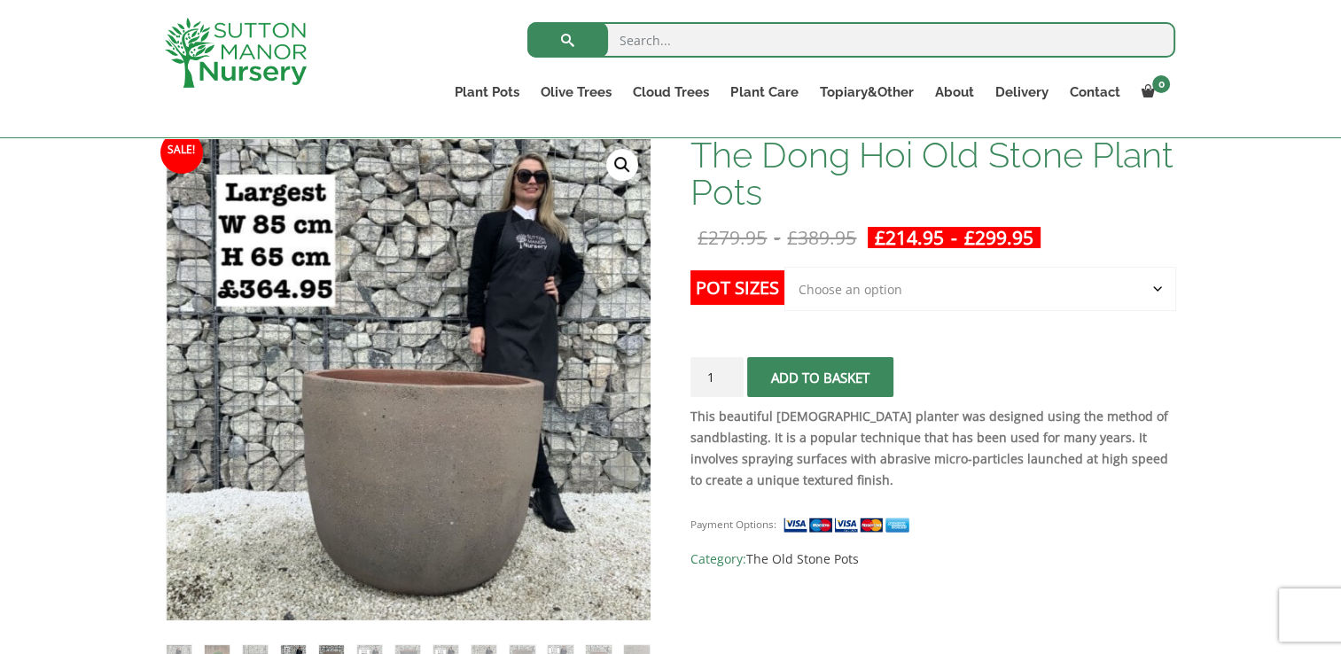
click at [334, 647] on img at bounding box center [331, 657] width 25 height 25
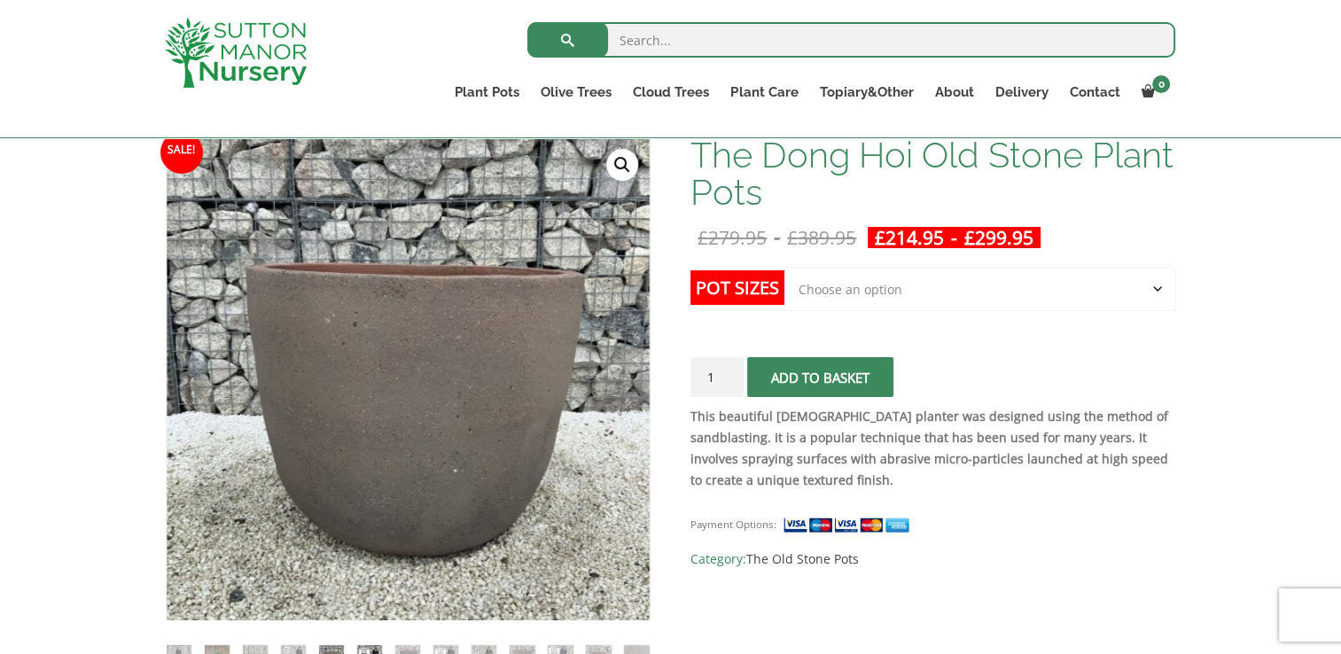
click at [371, 647] on img at bounding box center [369, 657] width 25 height 25
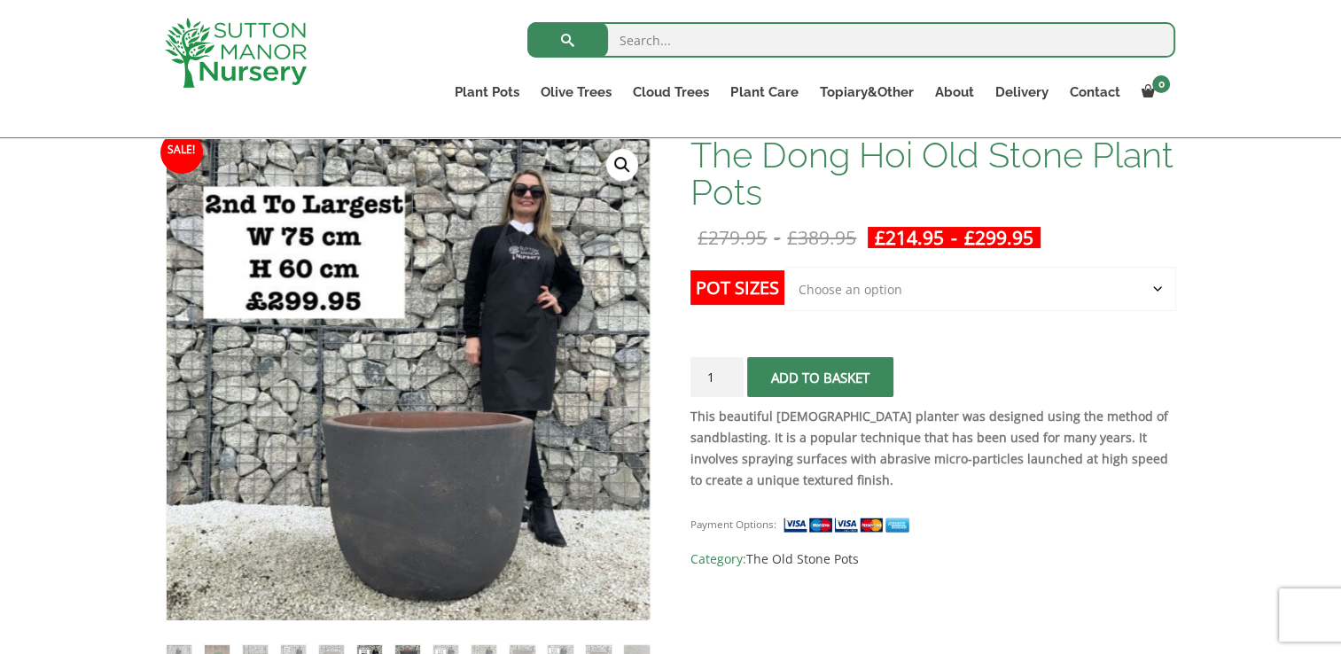
click at [410, 647] on img at bounding box center [407, 657] width 25 height 25
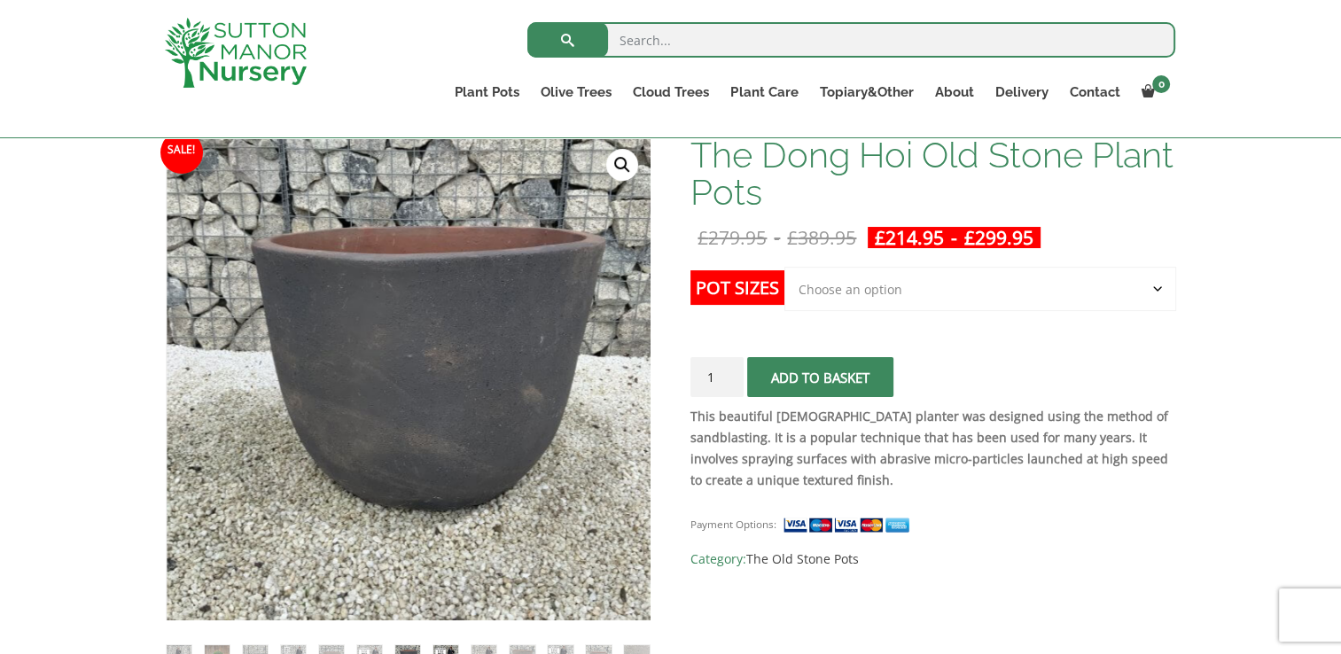
click at [443, 651] on img at bounding box center [446, 657] width 25 height 25
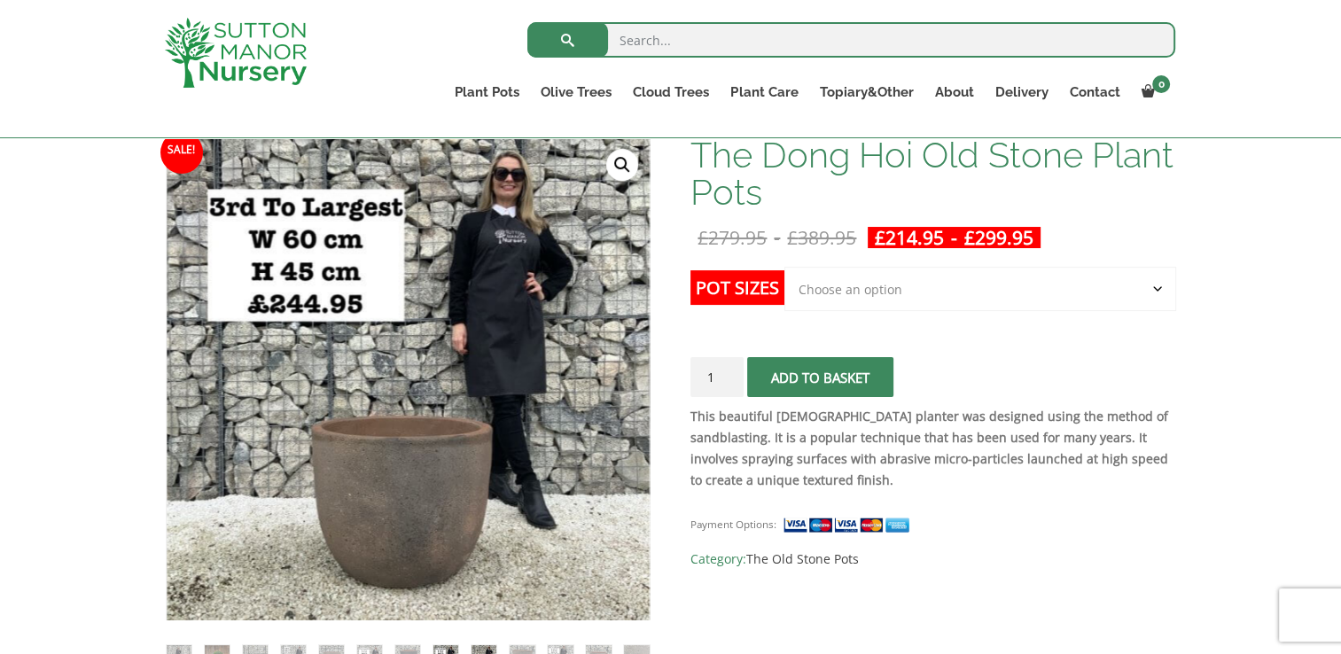
click at [487, 651] on img at bounding box center [484, 657] width 25 height 25
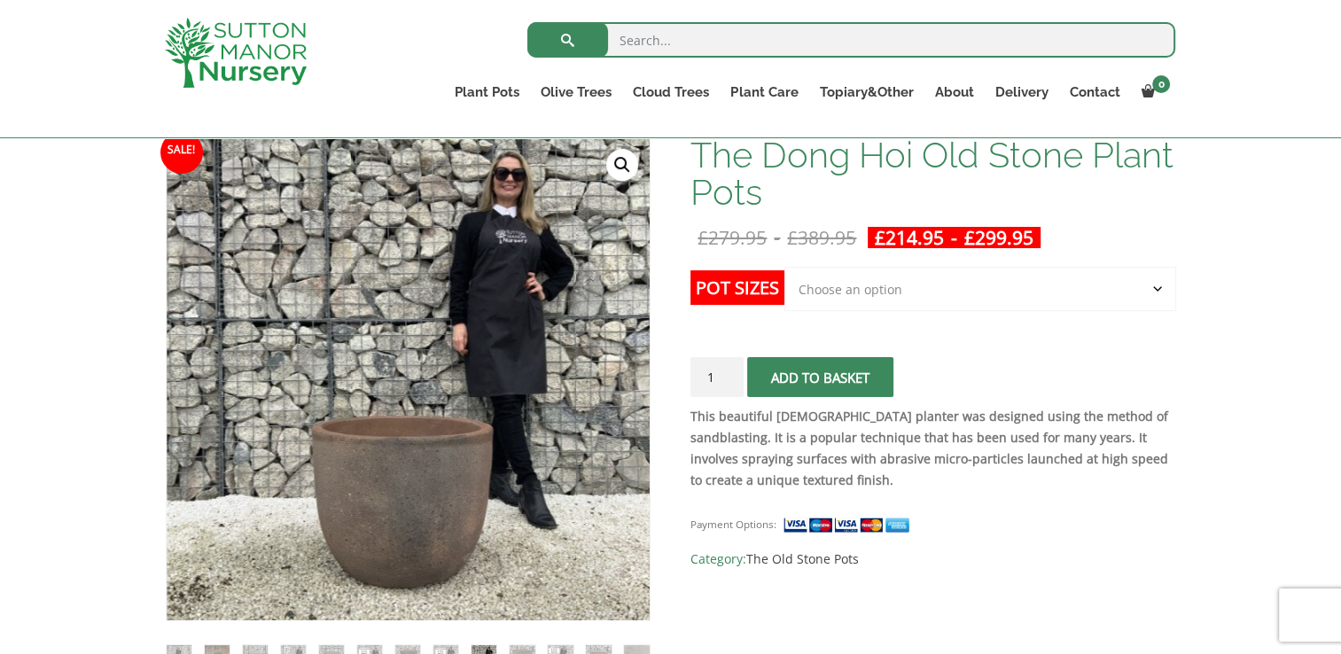
click at [922, 271] on select "Choose an option Click here to buy the 4th to Largest Pot In The Picture Click …" at bounding box center [980, 289] width 391 height 44
click at [718, 449] on p "This beautiful Vietnamese planter was designed using the method of sandblasting…" at bounding box center [933, 448] width 485 height 85
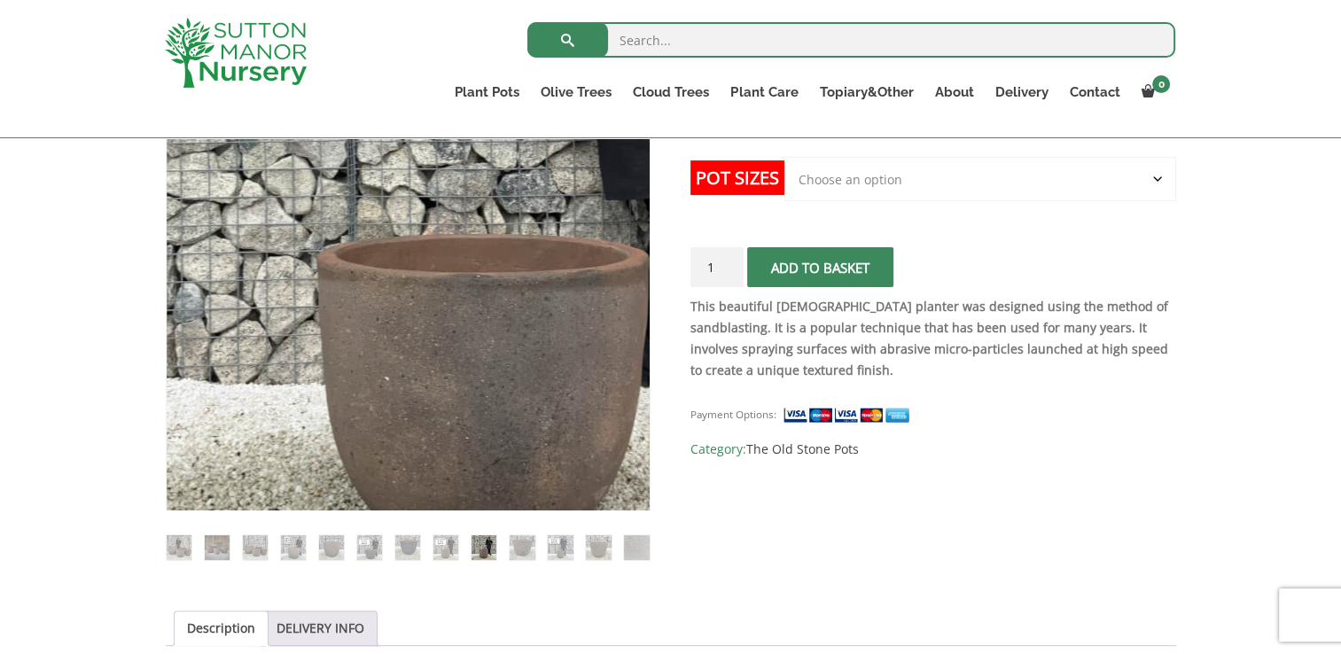
scroll to position [383, 0]
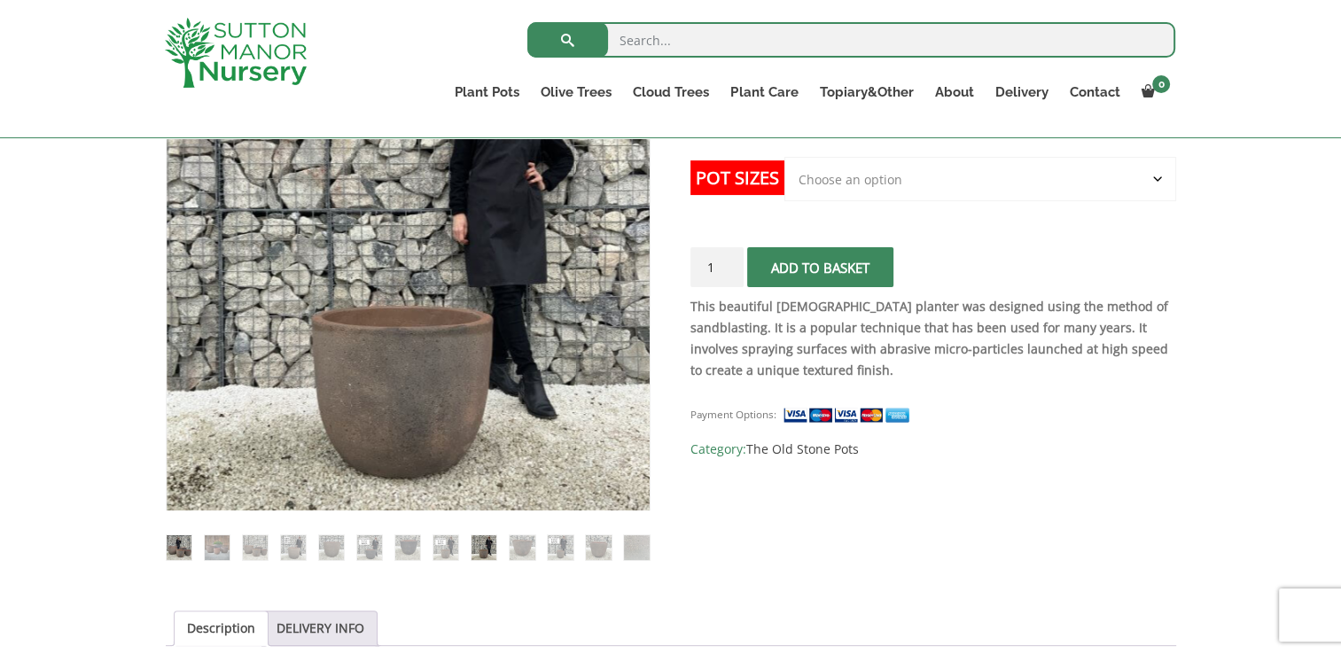
click at [186, 546] on img at bounding box center [179, 548] width 25 height 25
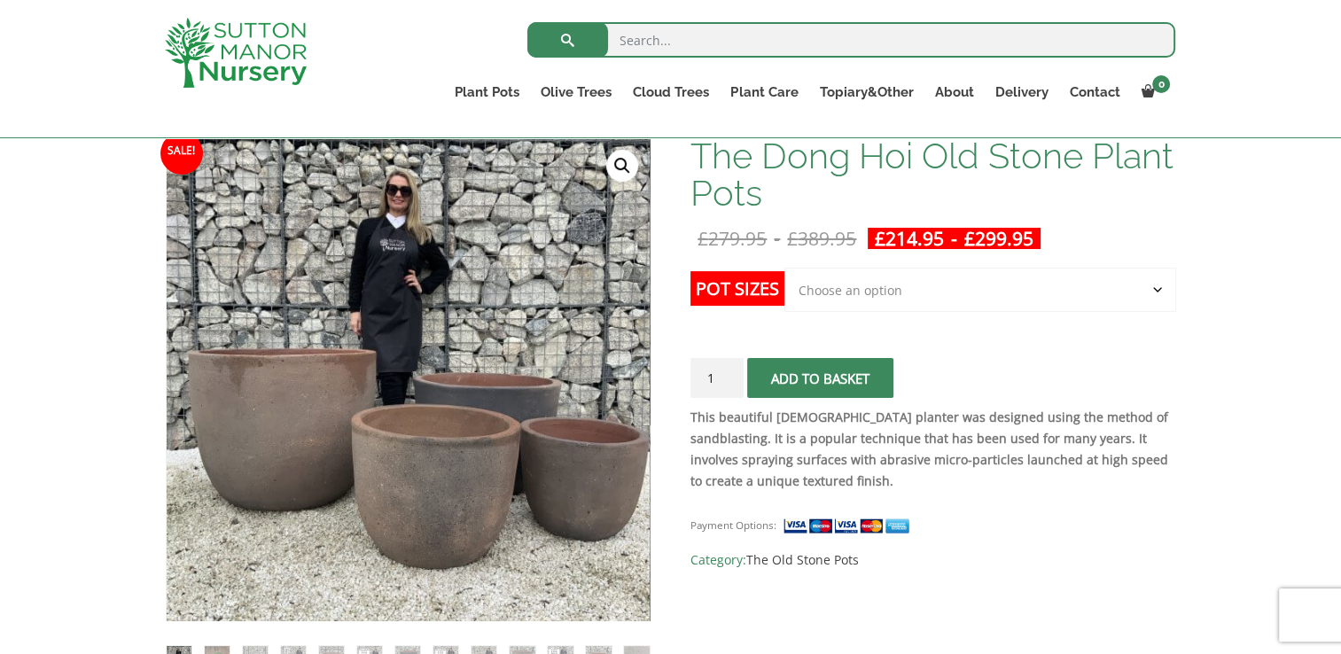
scroll to position [271, 0]
click at [961, 289] on select "Choose an option Click here to buy the 4th to Largest Pot In The Picture Click …" at bounding box center [980, 291] width 391 height 44
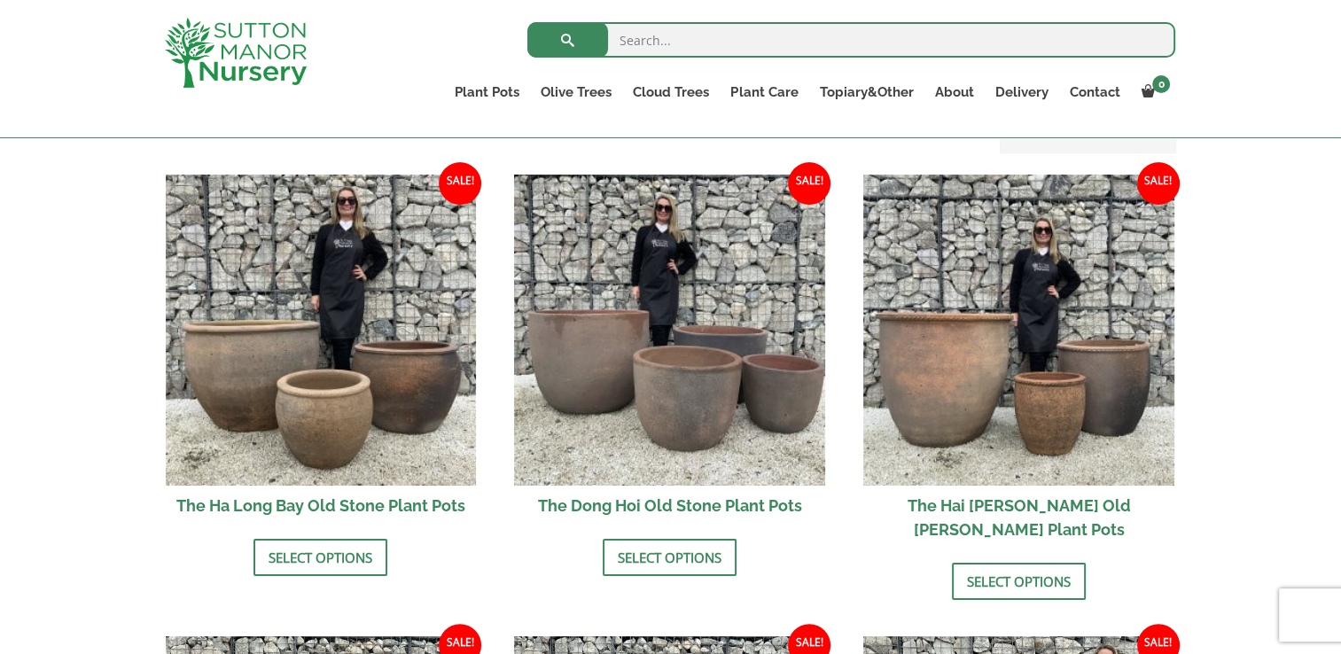
scroll to position [596, 0]
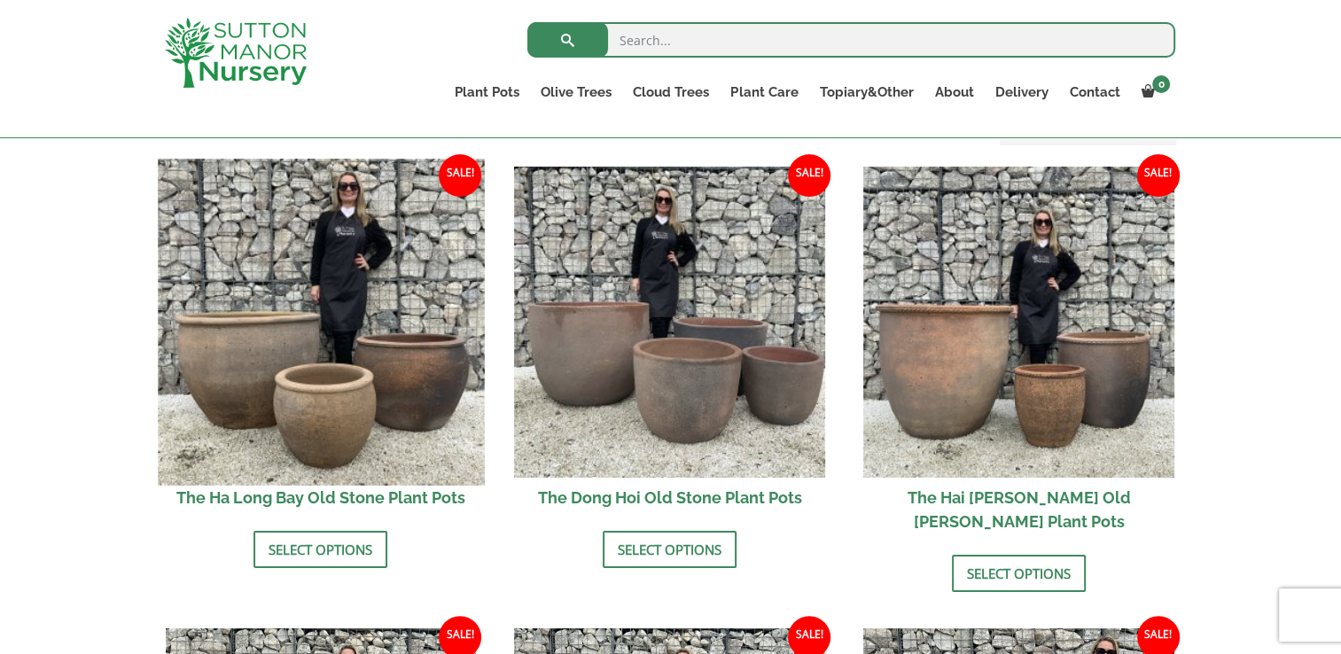
click at [279, 350] on img at bounding box center [321, 322] width 326 height 326
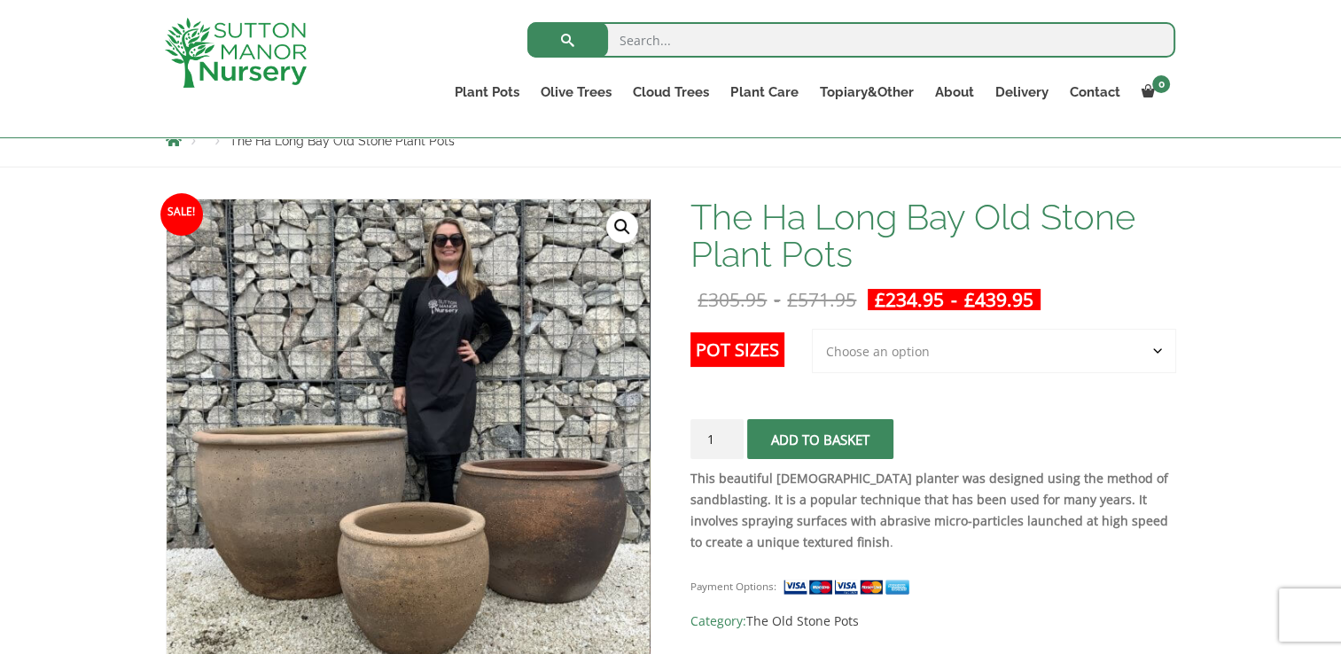
scroll to position [215, 0]
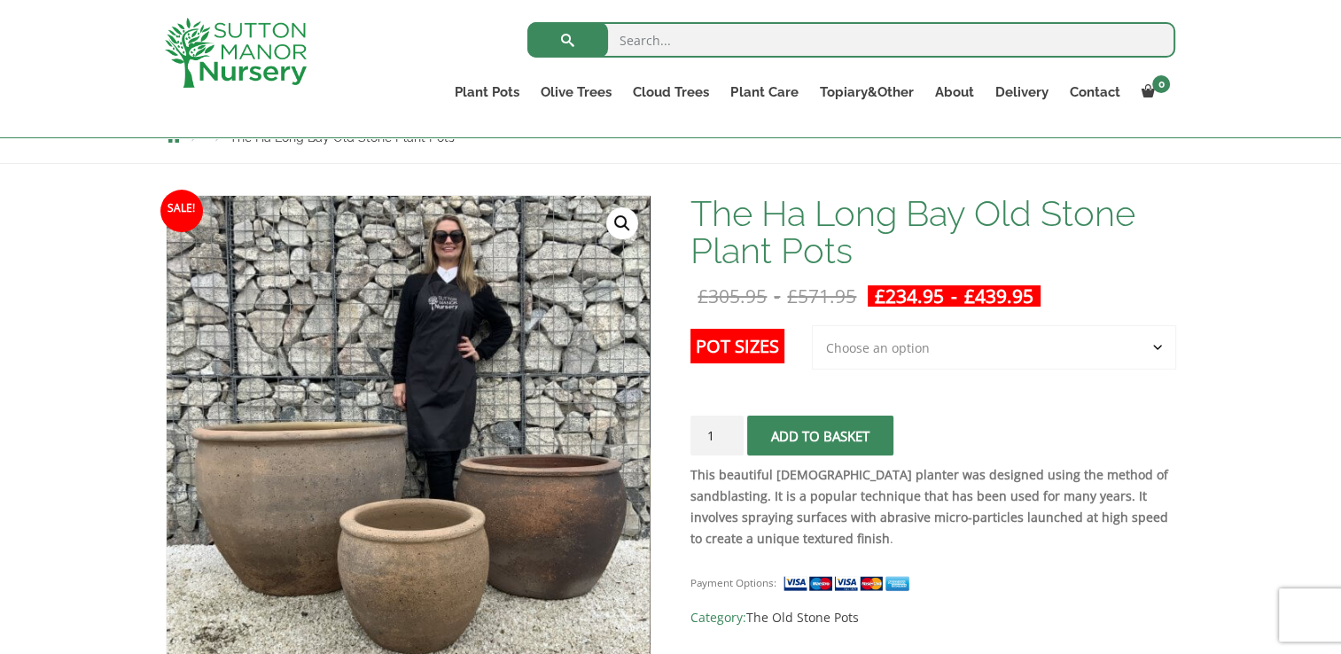
click at [997, 361] on select "Choose an option 3rd to Largest Pot In The Picture 2nd to Largest Pot In The Pi…" at bounding box center [994, 347] width 364 height 44
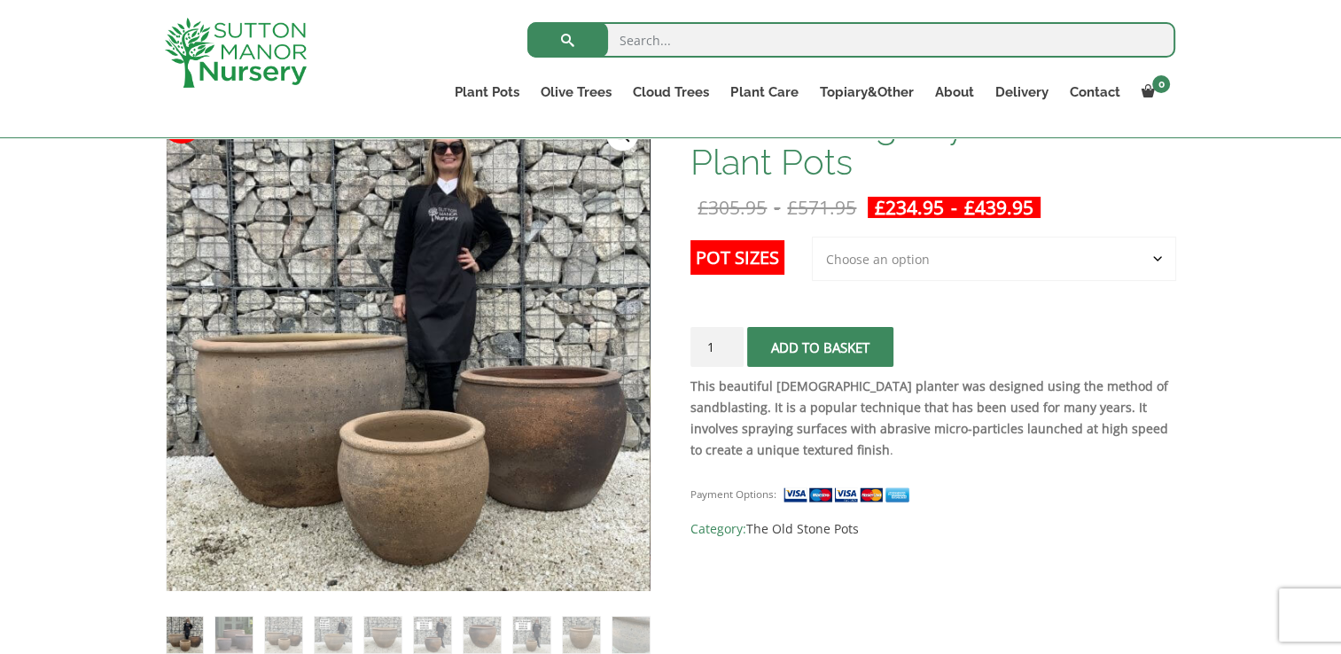
scroll to position [304, 0]
click at [227, 633] on img at bounding box center [233, 634] width 36 height 36
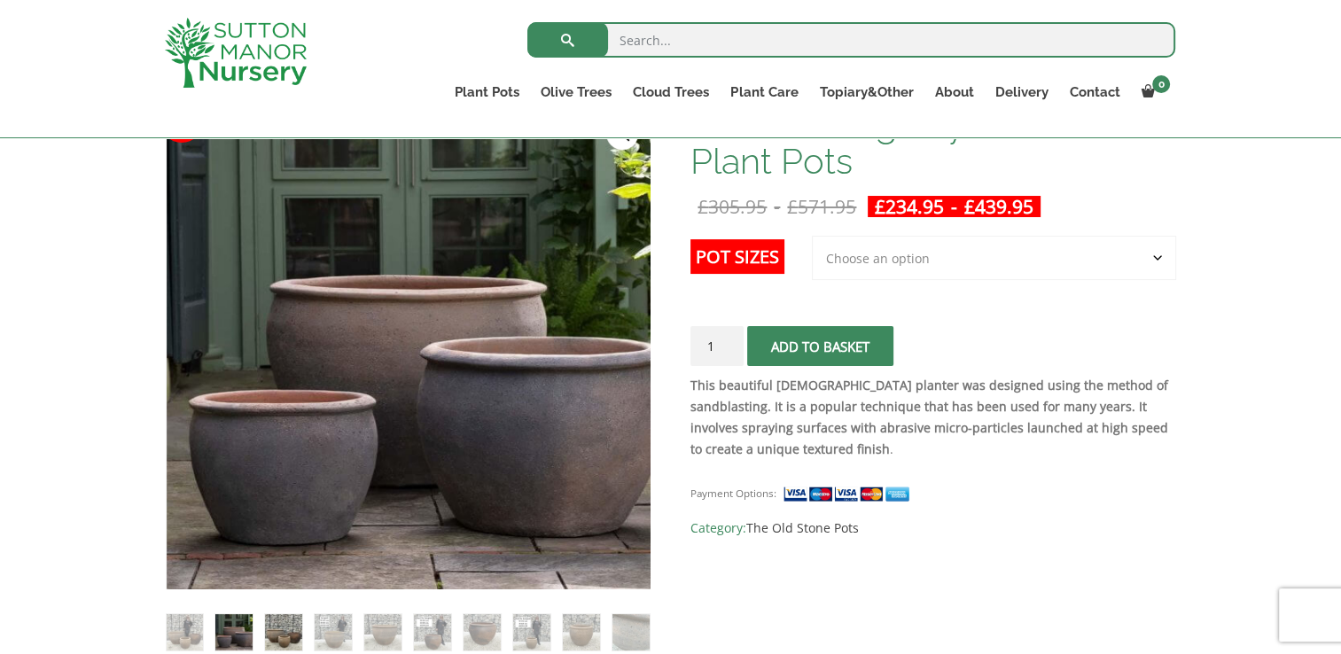
click at [275, 630] on img at bounding box center [283, 632] width 36 height 36
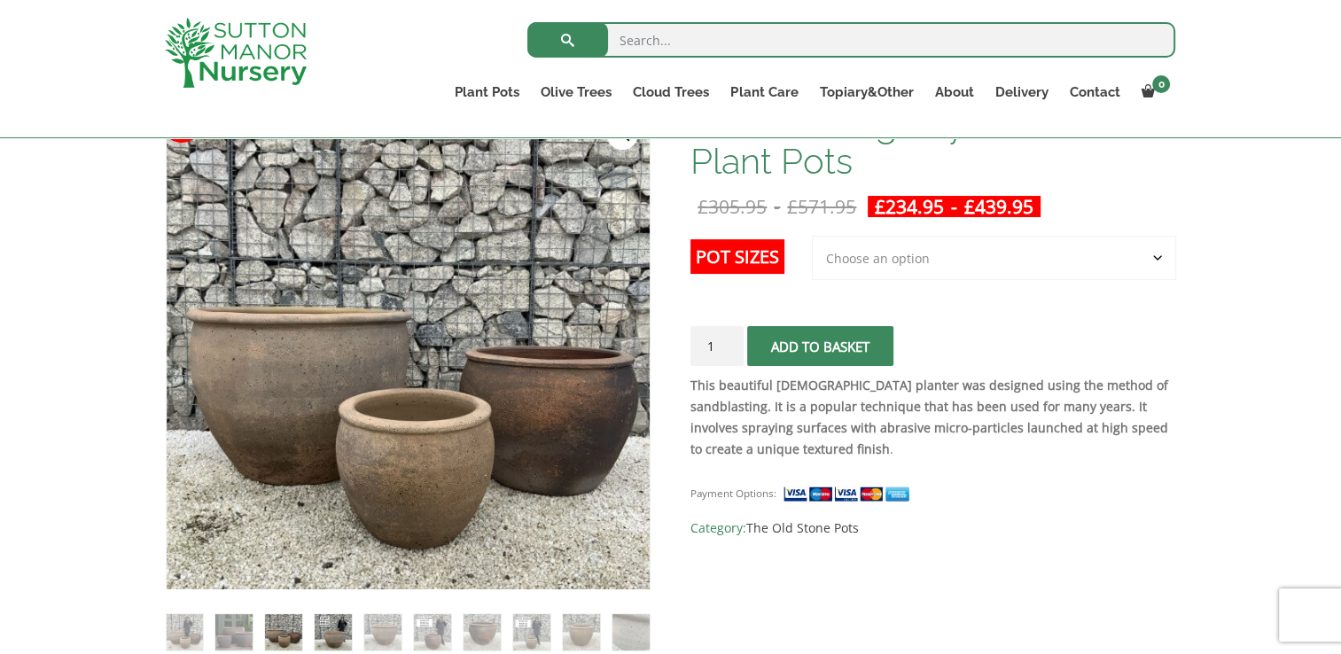
click at [336, 633] on img at bounding box center [333, 632] width 36 height 36
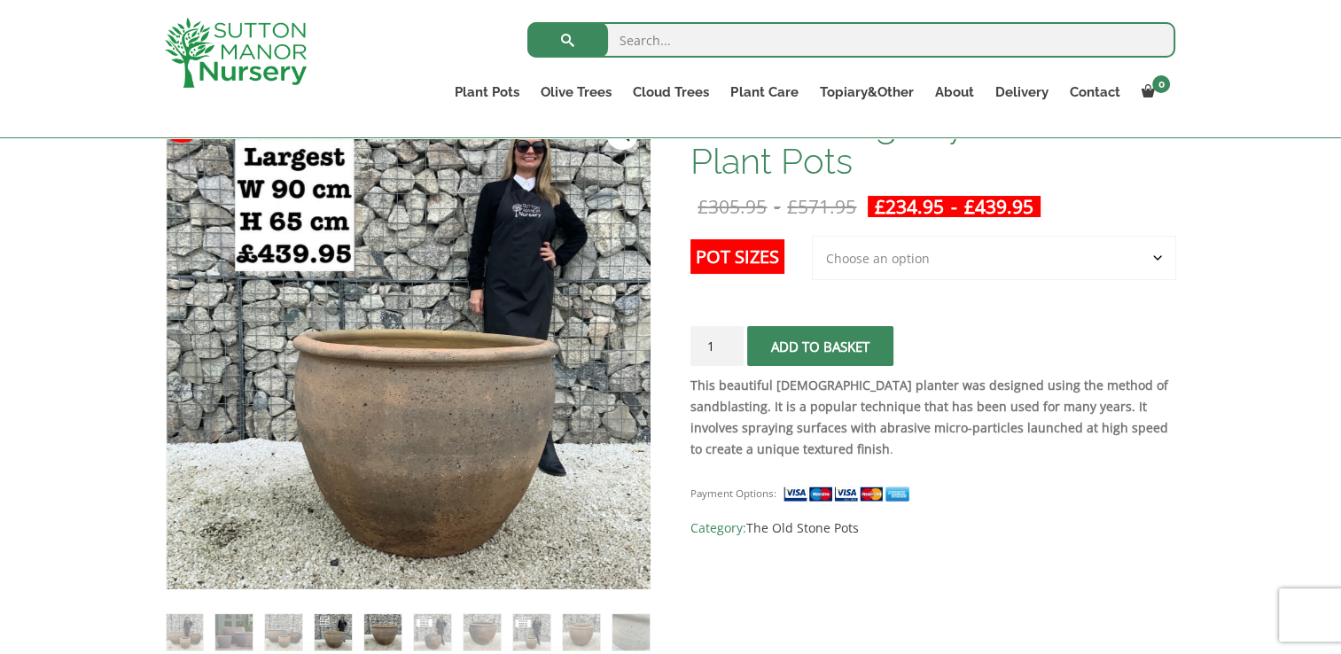
click at [388, 630] on img at bounding box center [382, 632] width 36 height 36
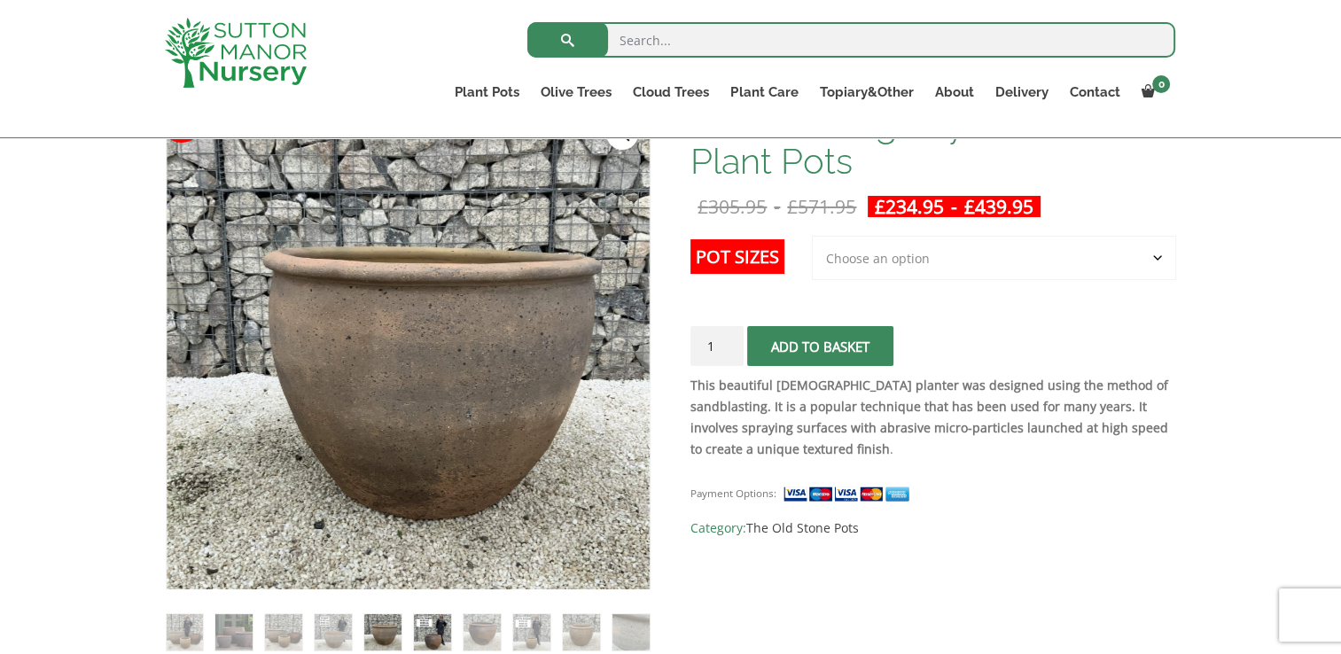
click at [437, 631] on img at bounding box center [432, 632] width 36 height 36
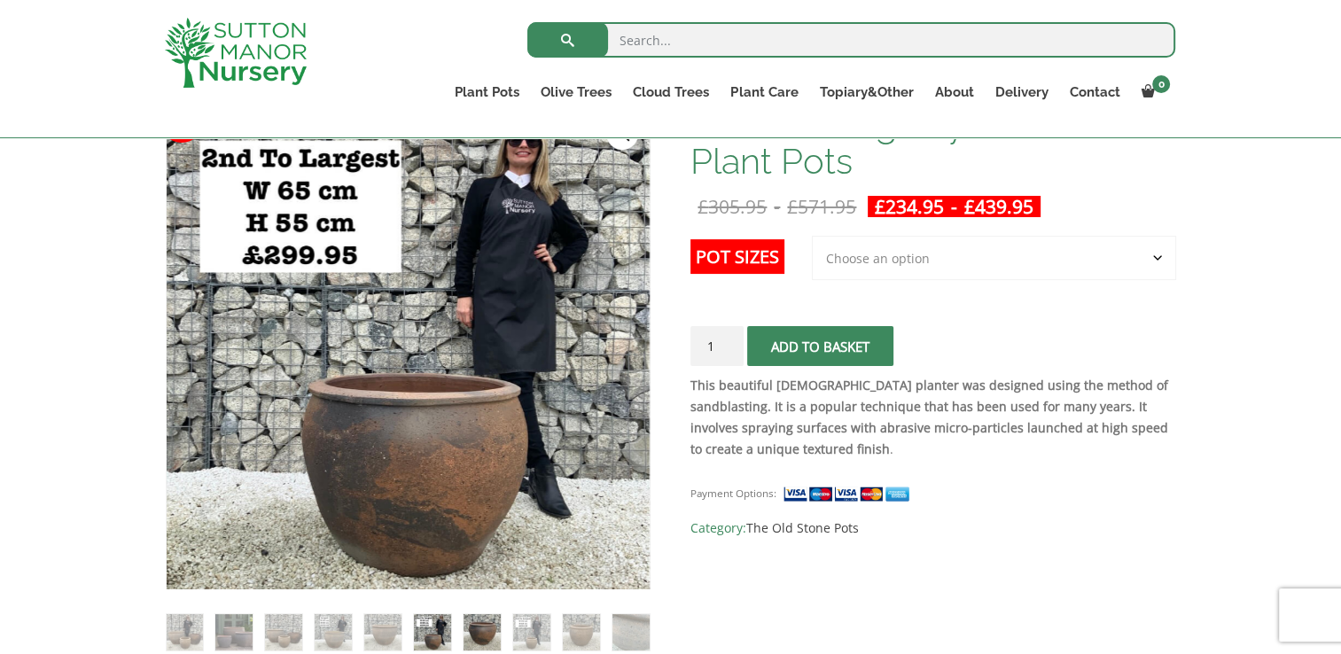
click at [498, 626] on img at bounding box center [482, 632] width 36 height 36
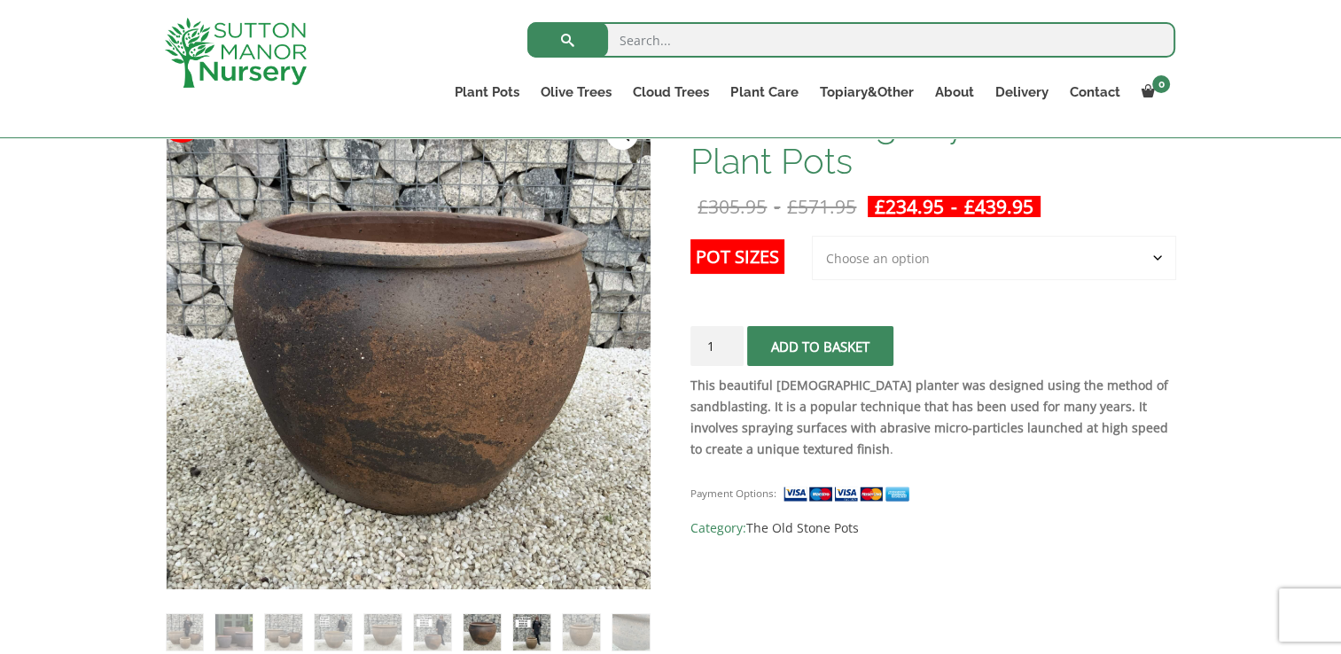
click at [522, 627] on img at bounding box center [531, 632] width 36 height 36
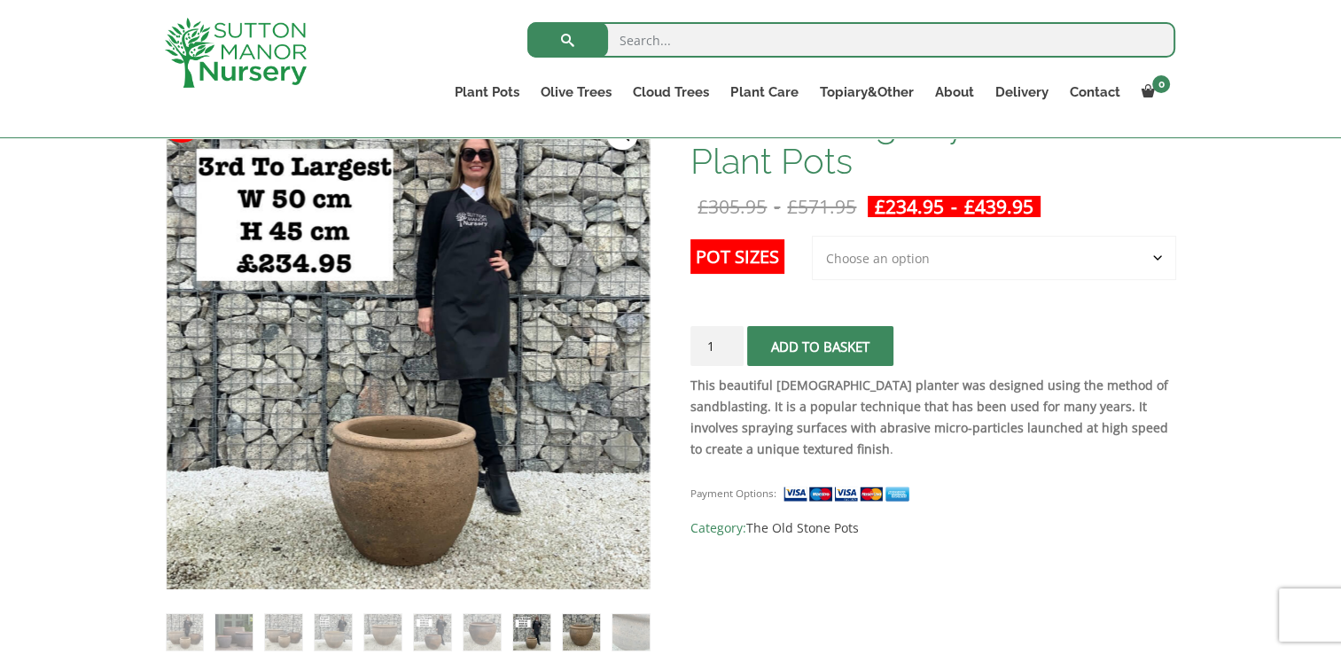
click at [568, 631] on img at bounding box center [581, 632] width 36 height 36
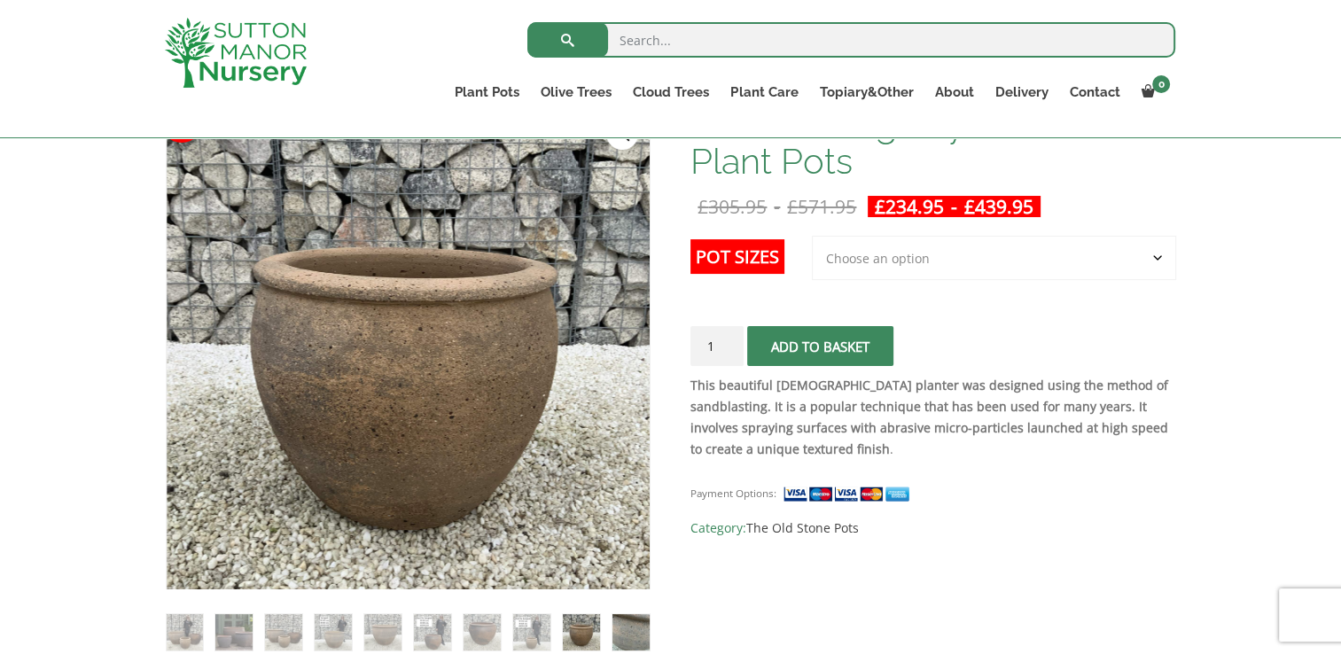
click at [615, 637] on img at bounding box center [631, 632] width 36 height 36
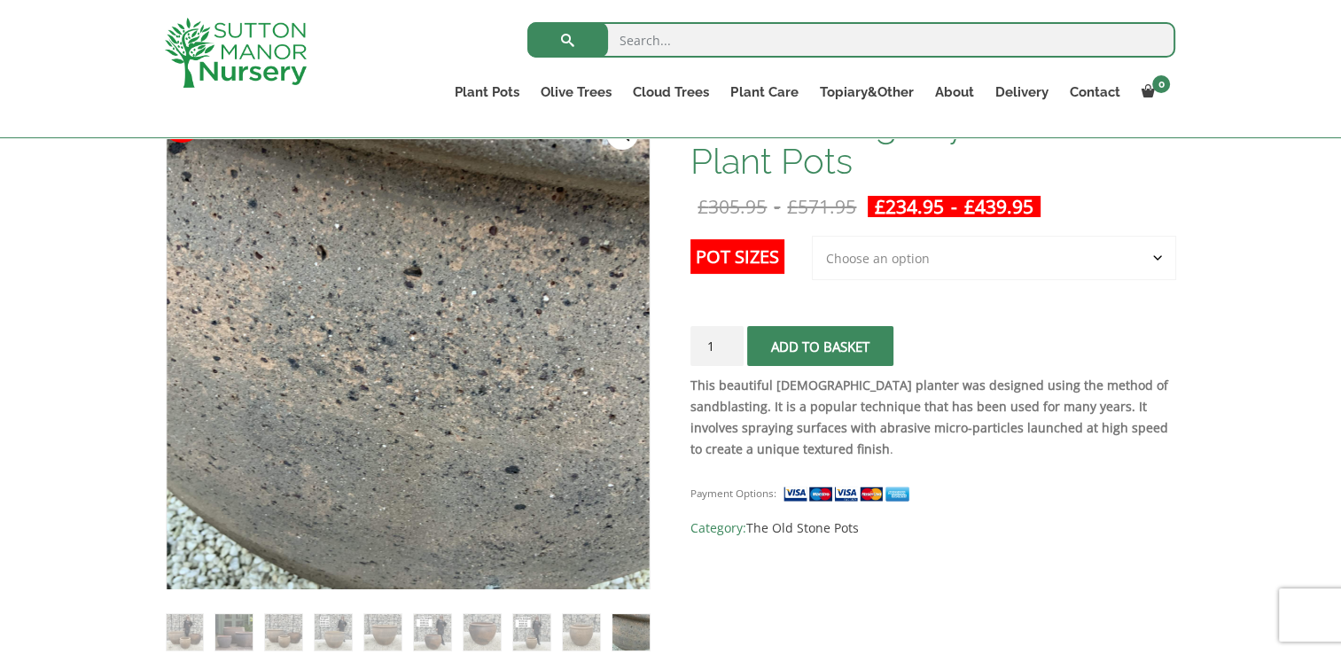
click at [918, 239] on select "Choose an option 3rd to Largest Pot In The Picture 2nd to Largest Pot In The Pi…" at bounding box center [994, 258] width 364 height 44
select select "Largest pot In The Picture"
click at [813, 236] on select "Choose an option 3rd to Largest Pot In The Picture 2nd to Largest Pot In The Pi…" at bounding box center [994, 258] width 364 height 44
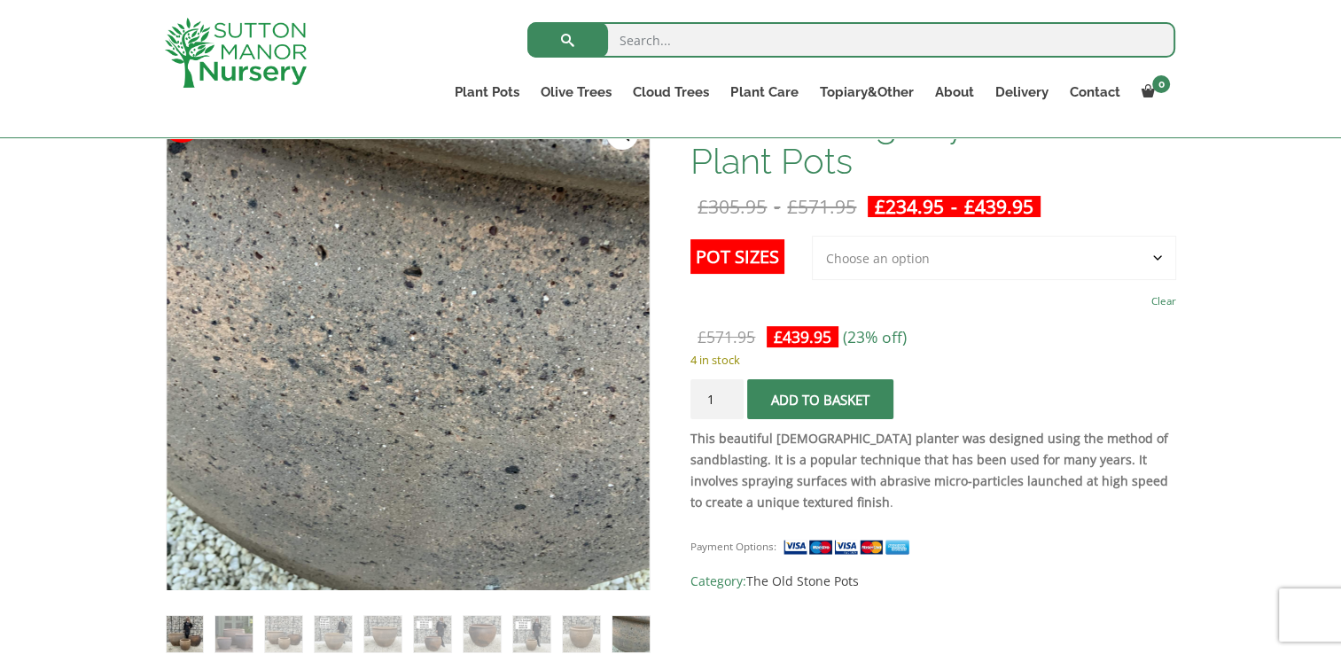
click at [181, 631] on img at bounding box center [185, 634] width 36 height 36
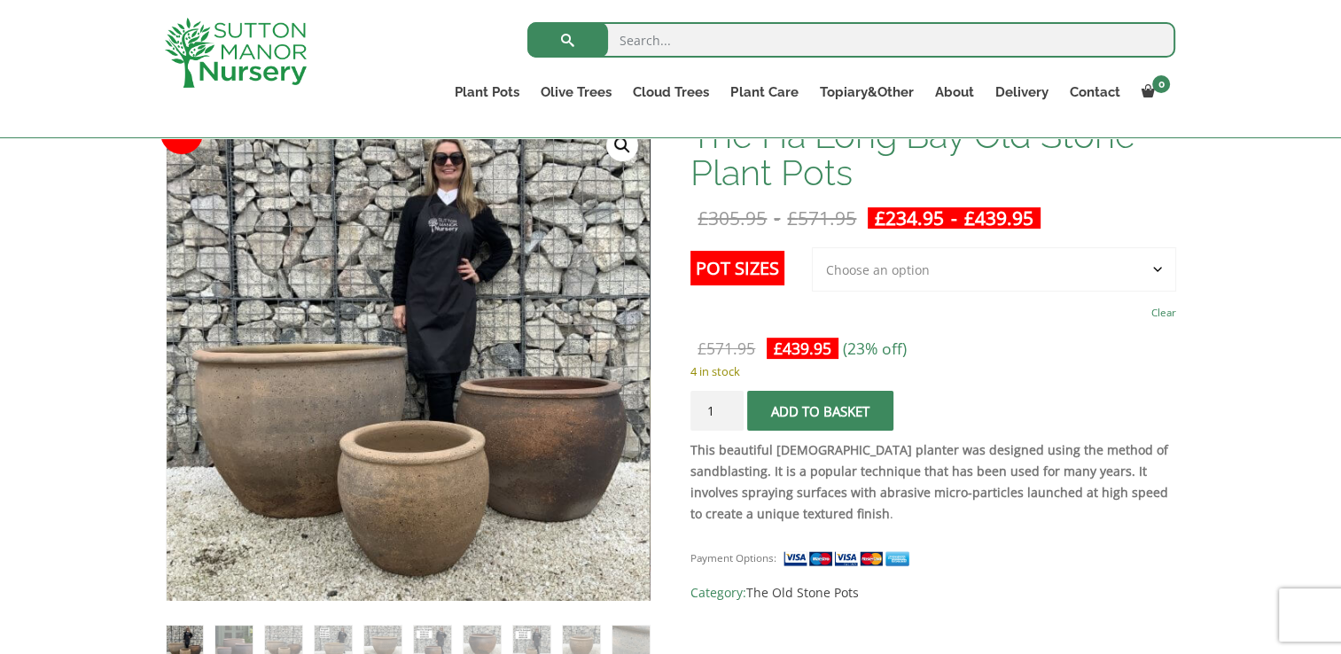
scroll to position [290, 0]
